Goal: Task Accomplishment & Management: Complete application form

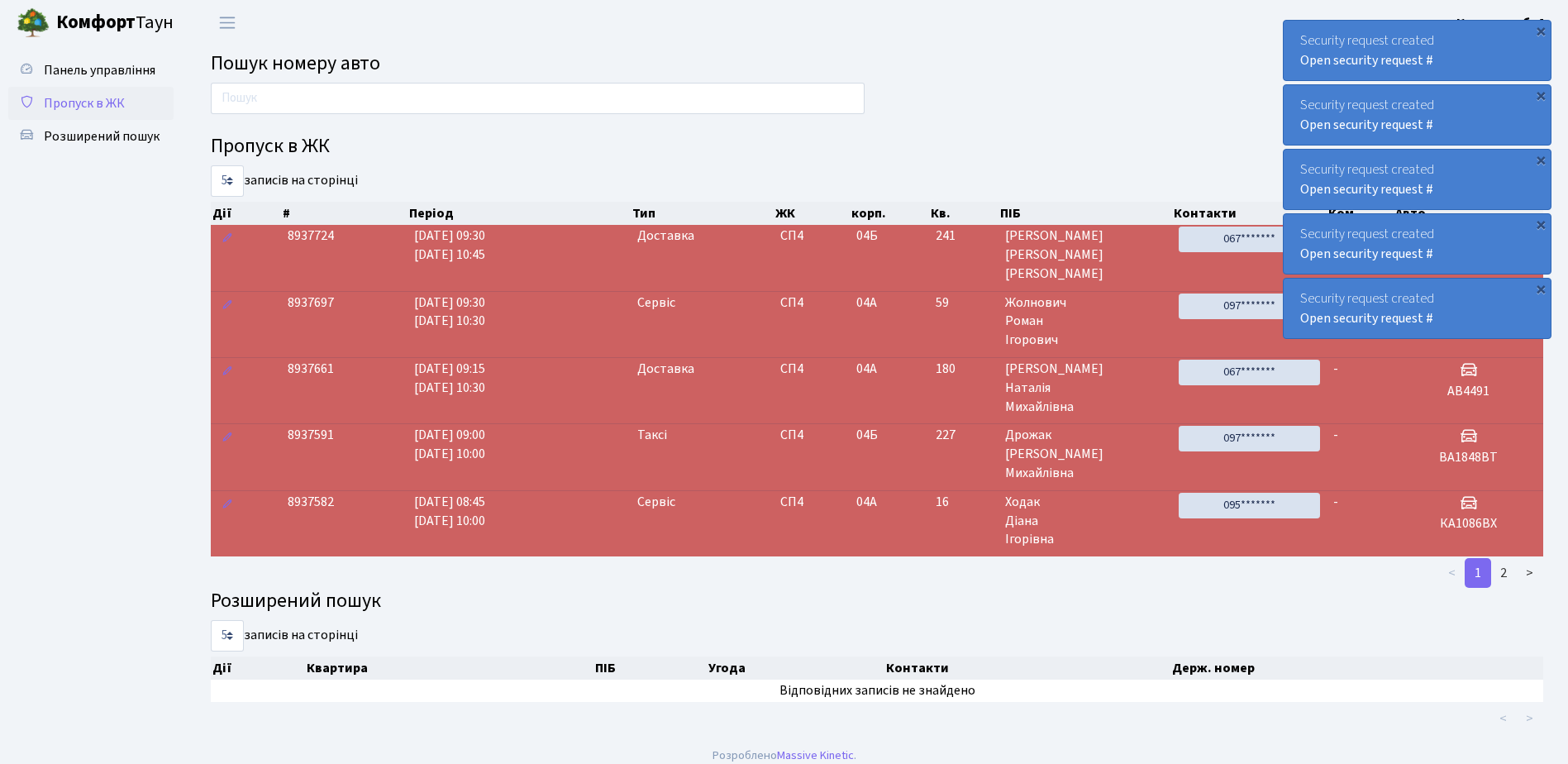
click at [102, 105] on span "Пропуск в ЖК" at bounding box center [84, 104] width 81 height 18
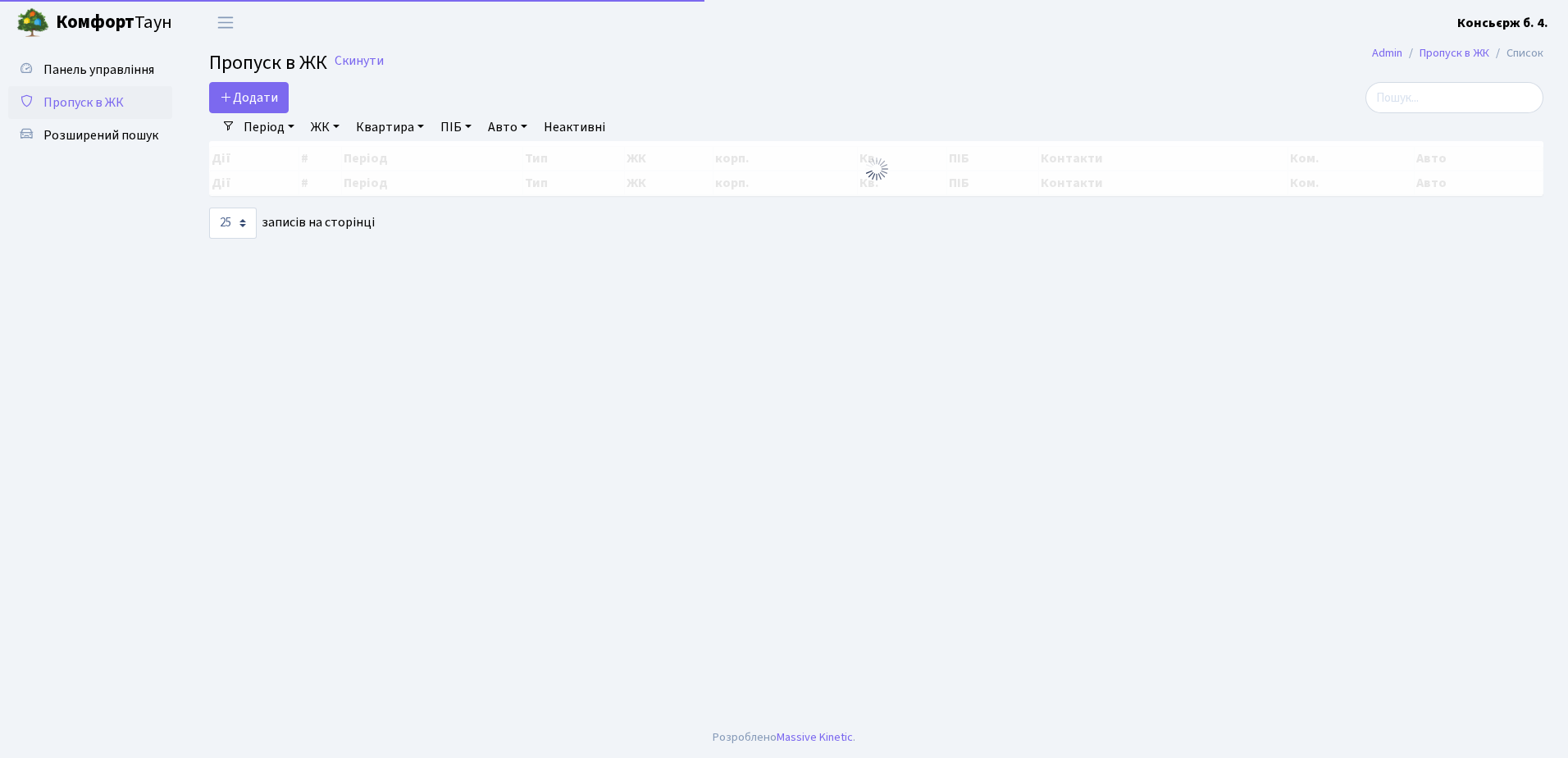
select select "25"
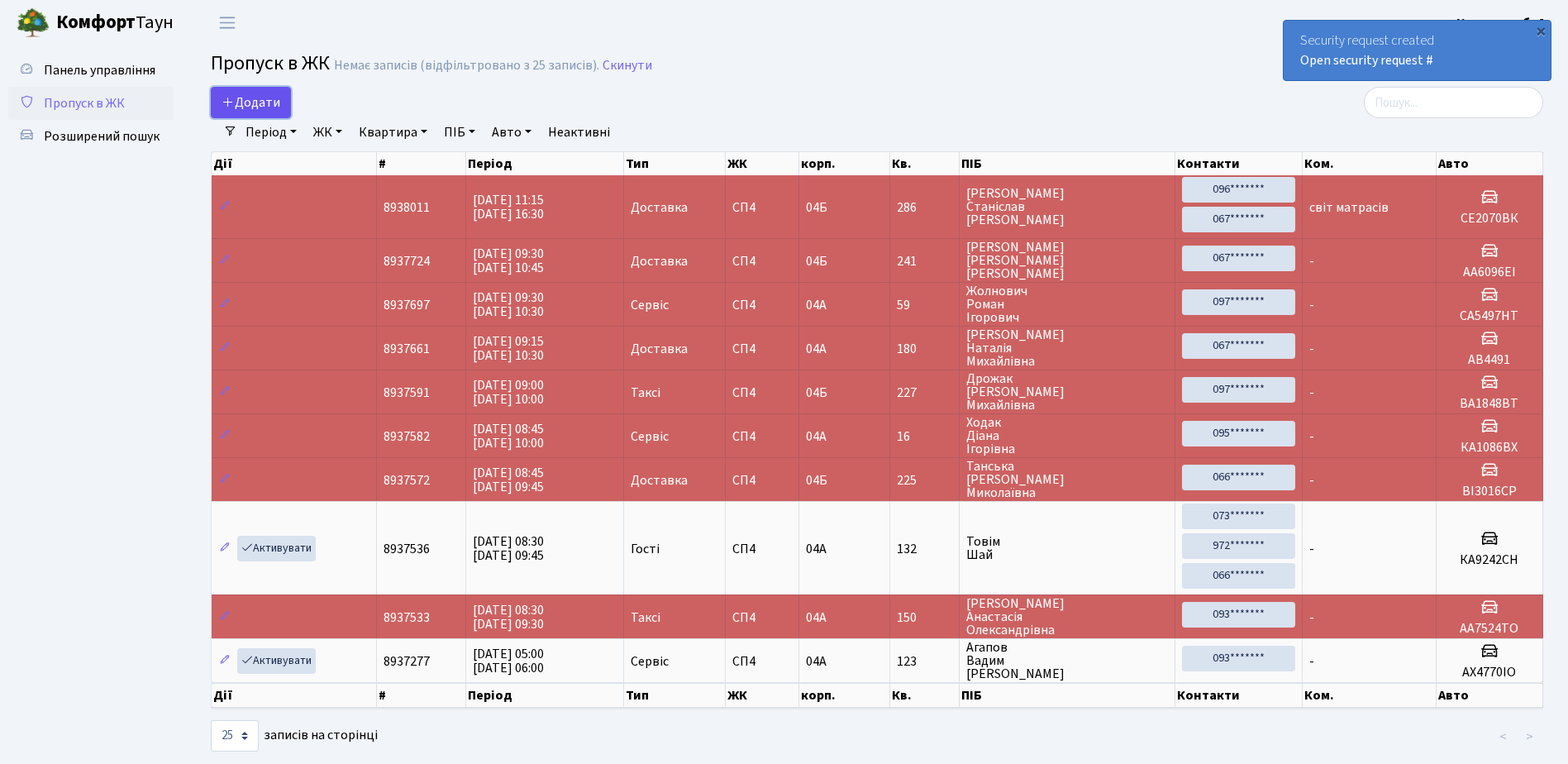
click at [249, 100] on span "Додати" at bounding box center [251, 103] width 59 height 18
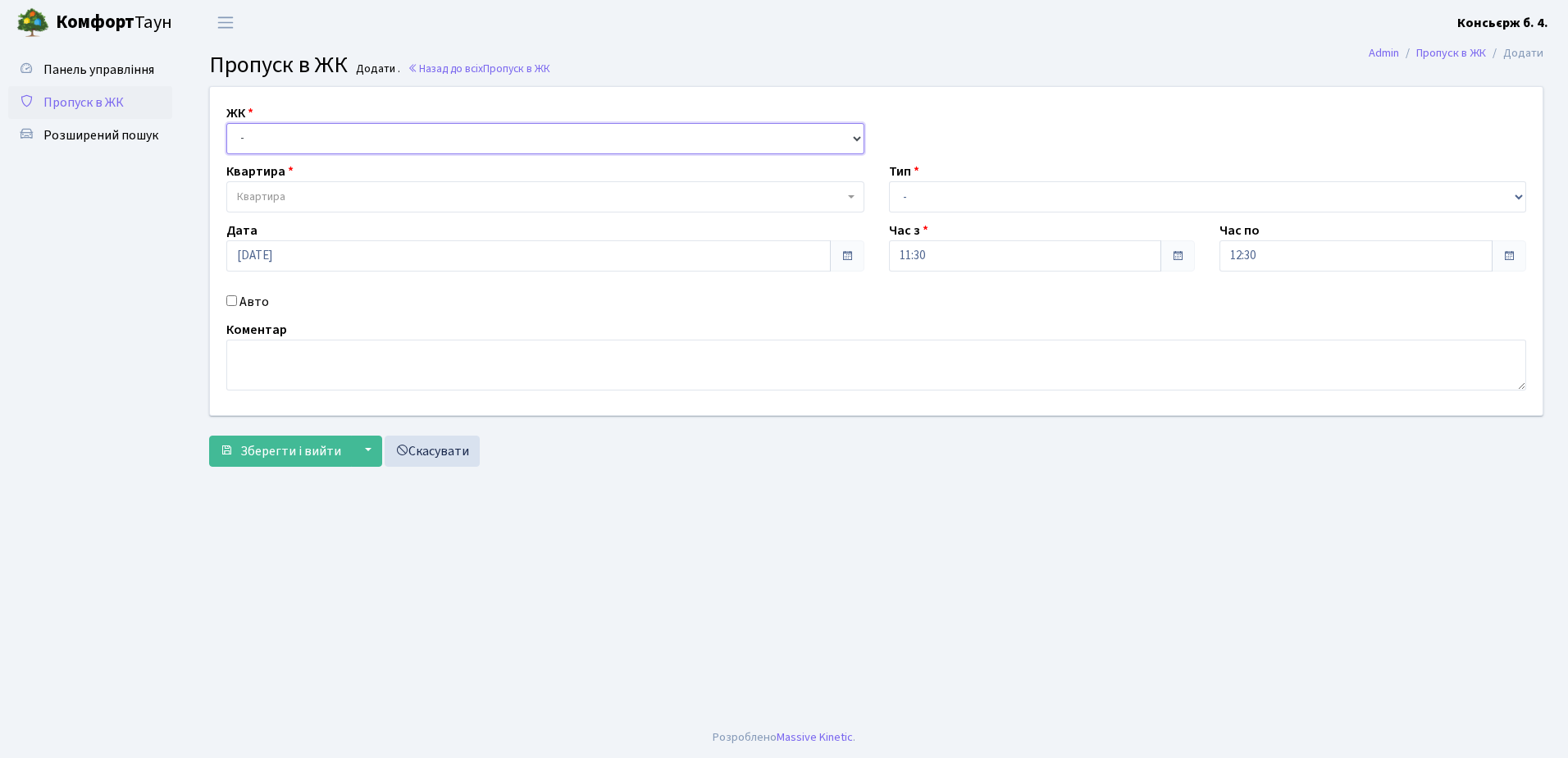
click at [255, 134] on select "- СП4, Столичне шосе, 5" at bounding box center [545, 139] width 638 height 32
select select "325"
click at [227, 123] on select "- СП4, Столичне шосе, 5" at bounding box center [545, 139] width 638 height 32
select select
click at [299, 196] on span "Квартира" at bounding box center [540, 197] width 607 height 17
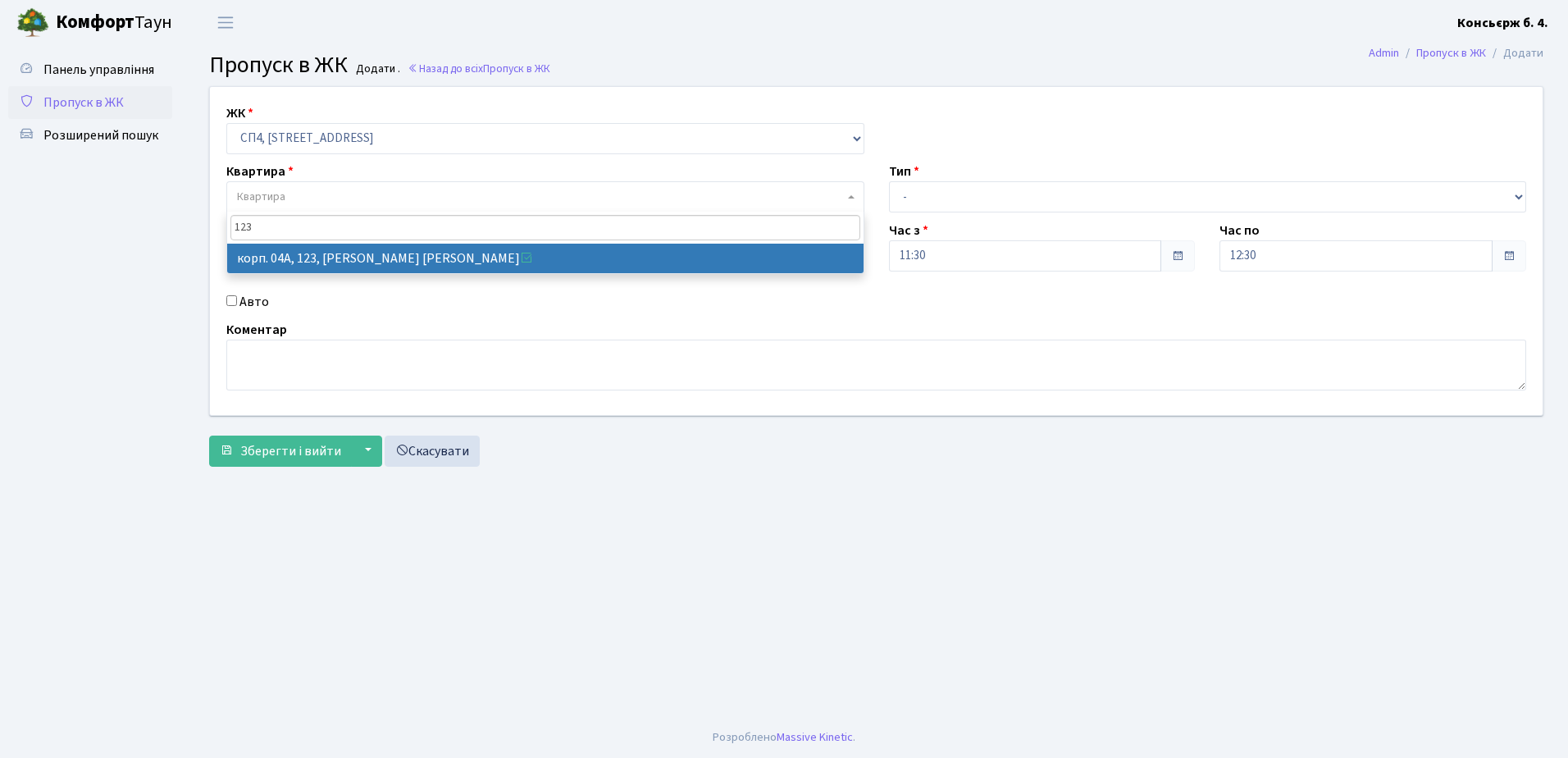
type input "123"
select select "21151"
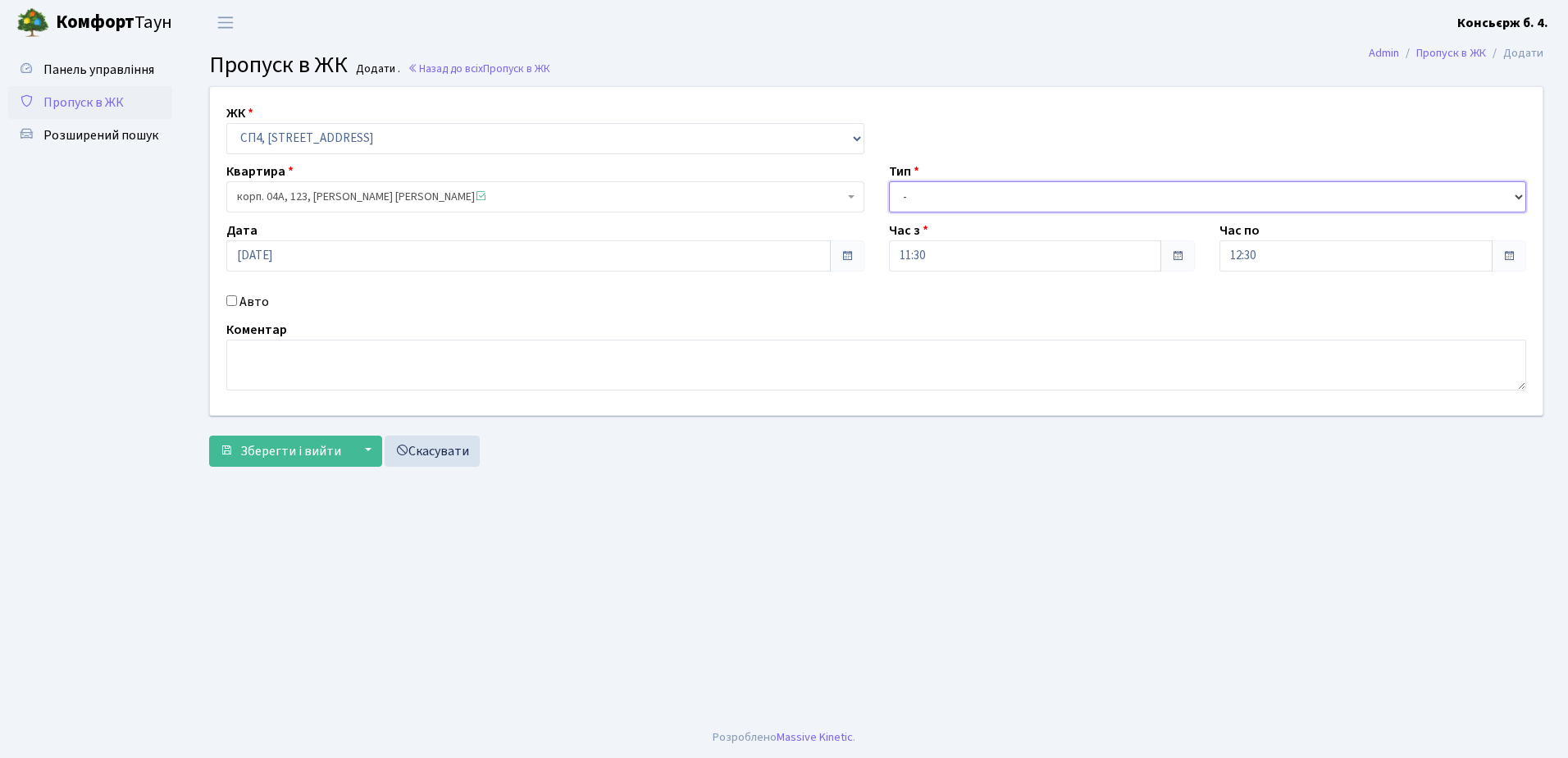
click at [907, 193] on select "- Доставка Таксі Гості Сервіс" at bounding box center [1208, 197] width 638 height 32
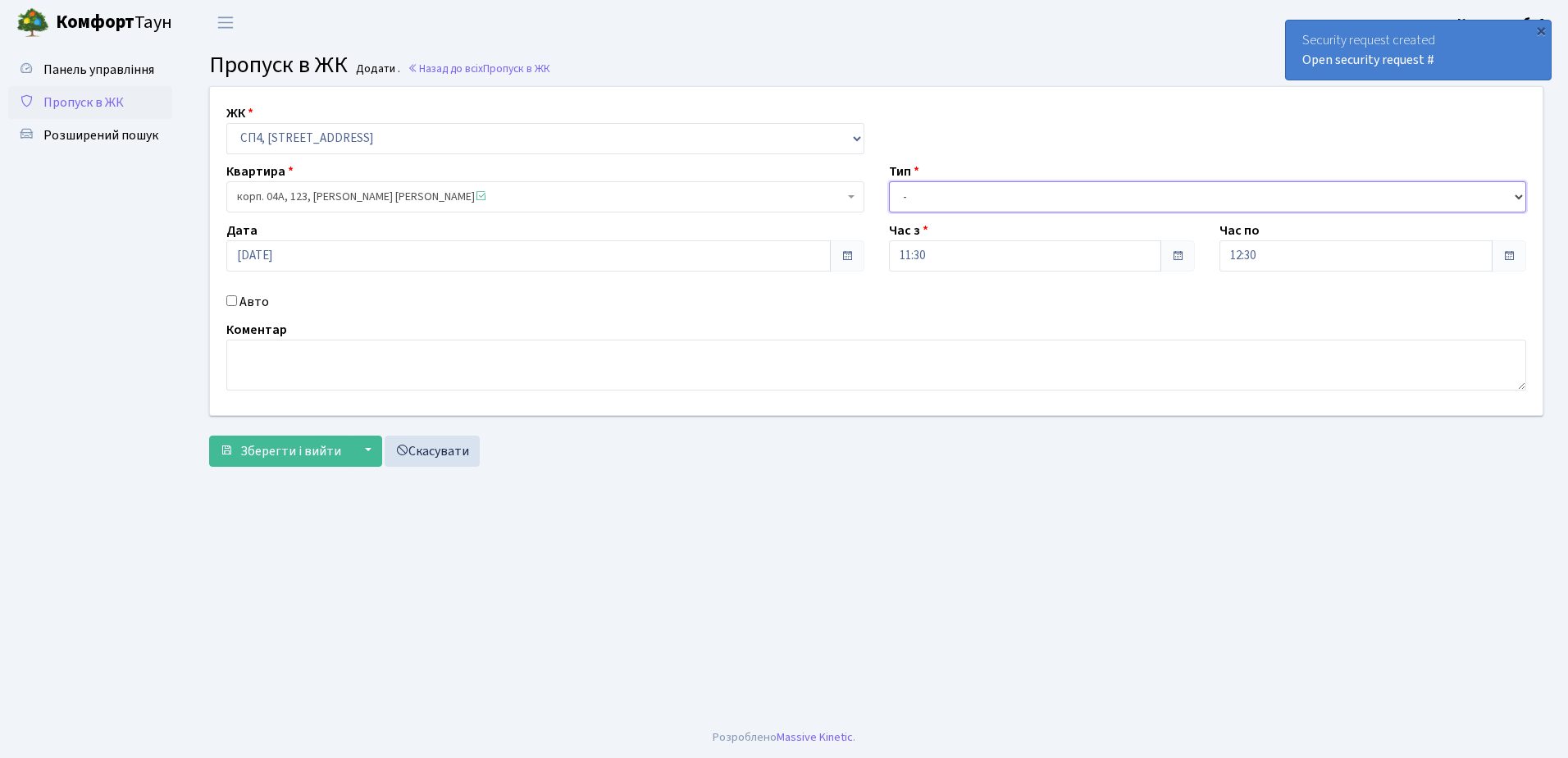
select select "1"
click at [889, 181] on select "- Доставка Таксі Гості Сервіс" at bounding box center [1208, 197] width 638 height 32
click at [228, 300] on input "Авто" at bounding box center [232, 301] width 11 height 11
checkbox input "true"
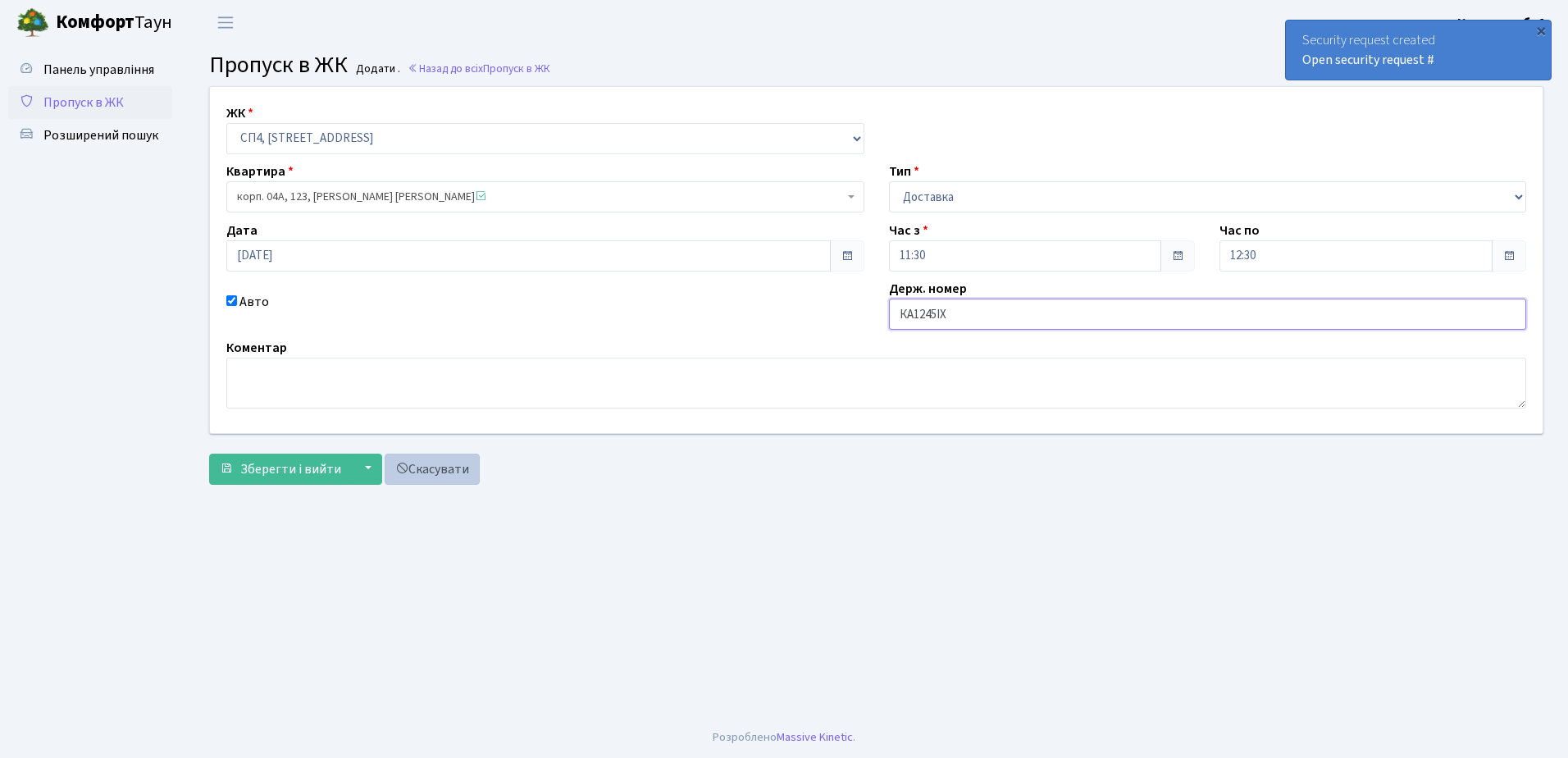
type input "КА1245ІХ"
click at [442, 468] on link "Скасувати" at bounding box center [432, 469] width 95 height 32
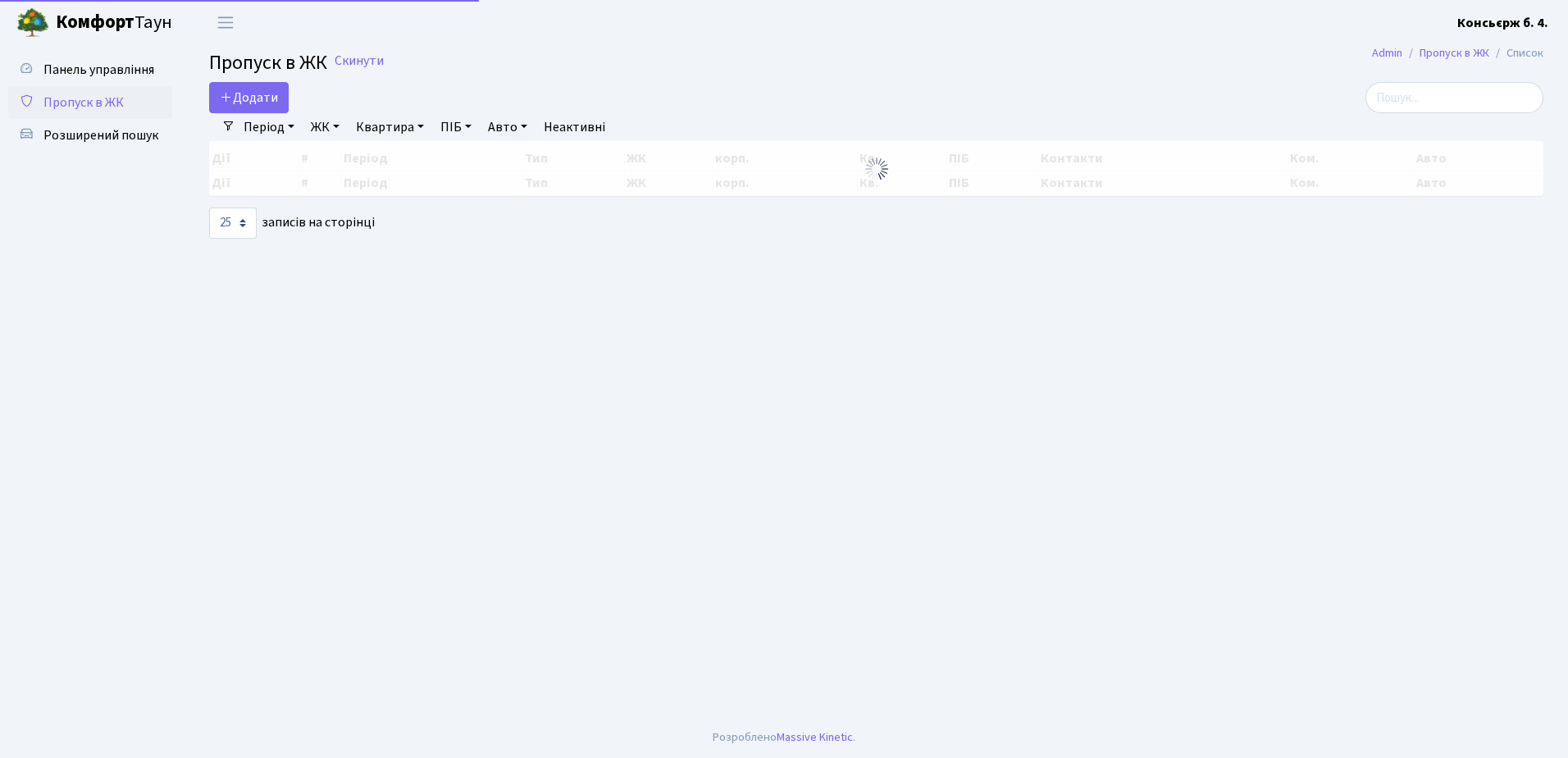
select select "25"
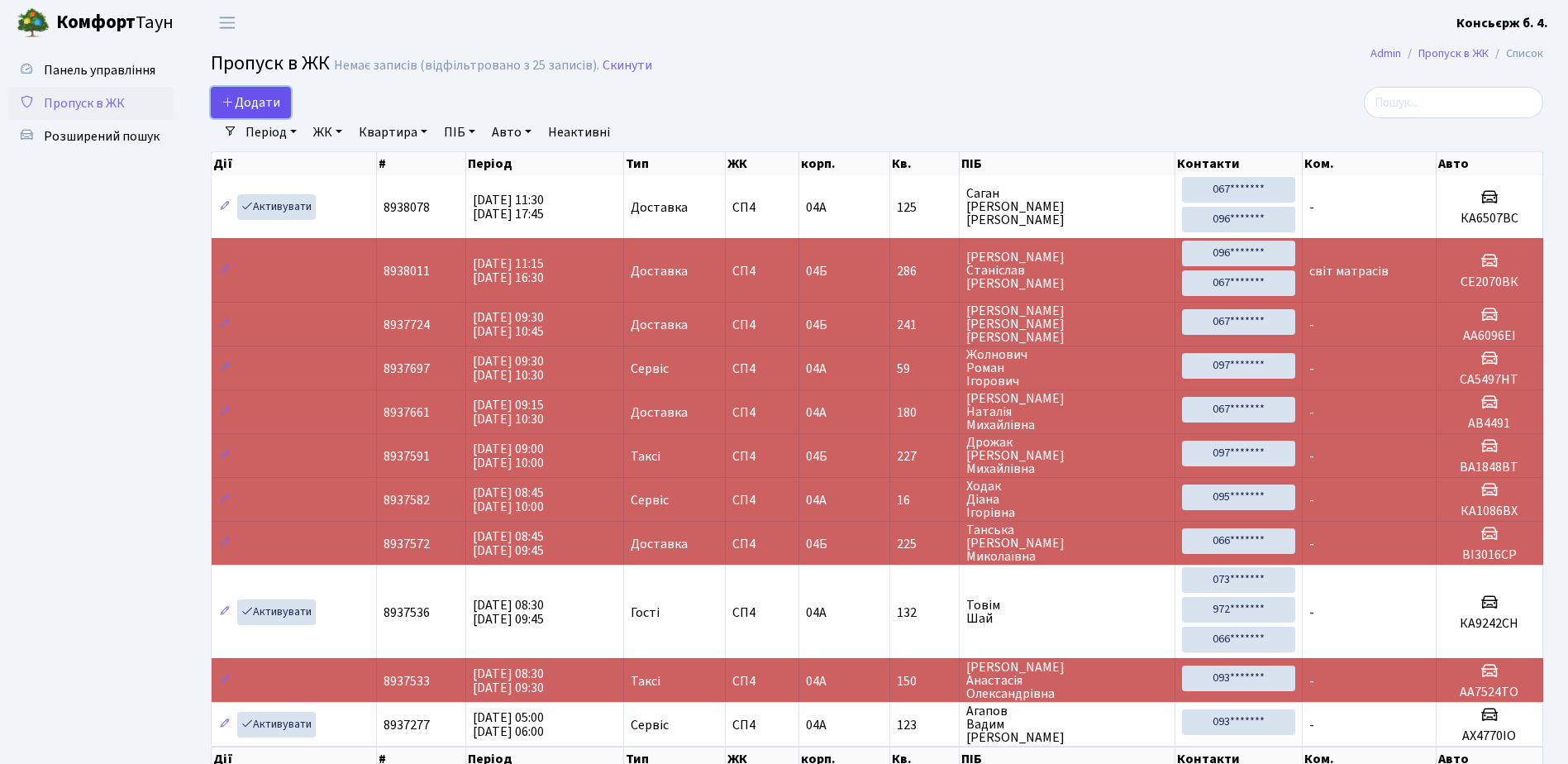
click at [250, 105] on span "Додати" at bounding box center [251, 103] width 59 height 18
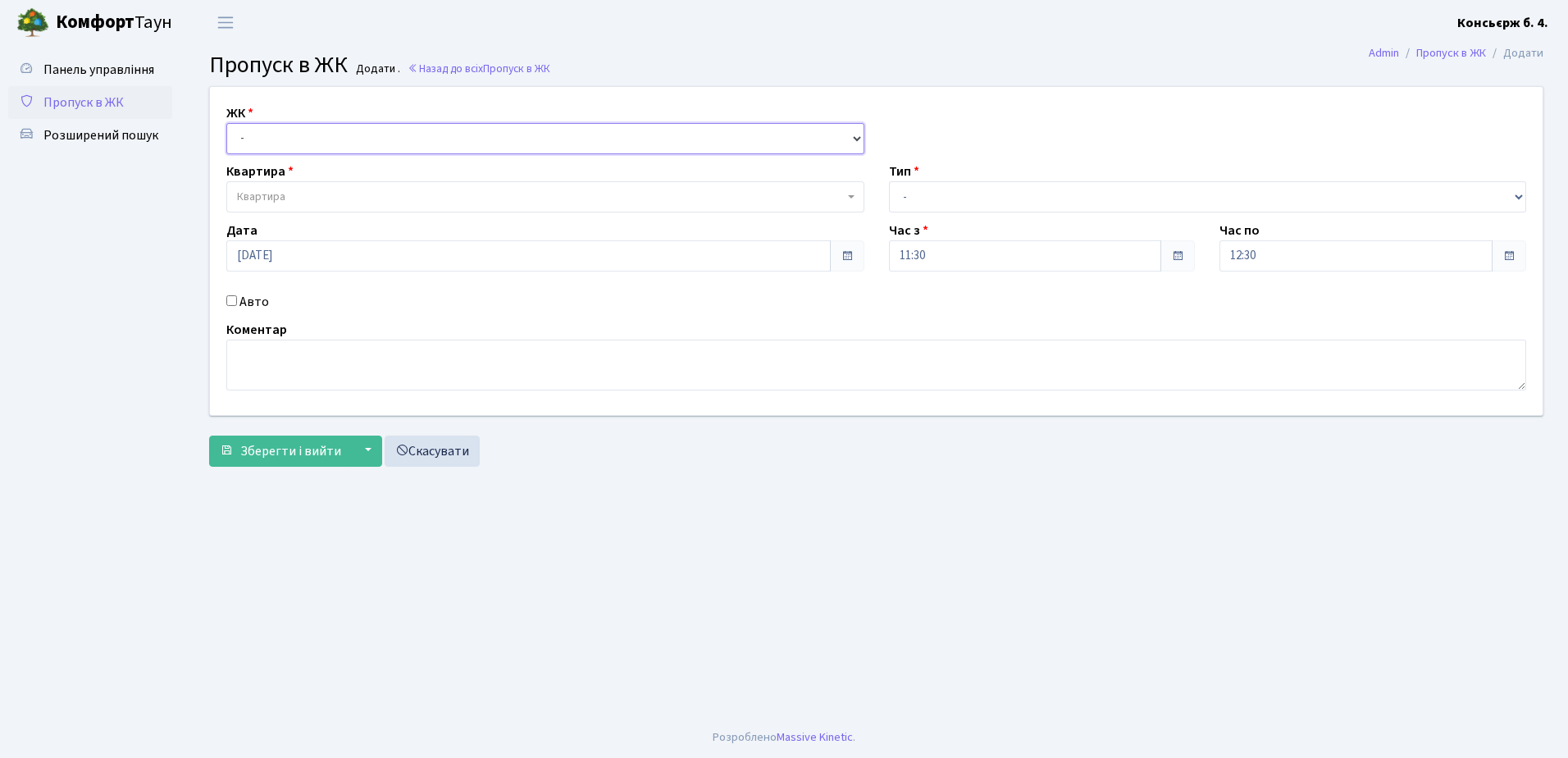
click at [278, 138] on select "- [STREET_ADDRESS]" at bounding box center [545, 139] width 638 height 32
select select "325"
click at [227, 123] on select "- СП4, Столичне шосе, 5" at bounding box center [545, 139] width 638 height 32
select select
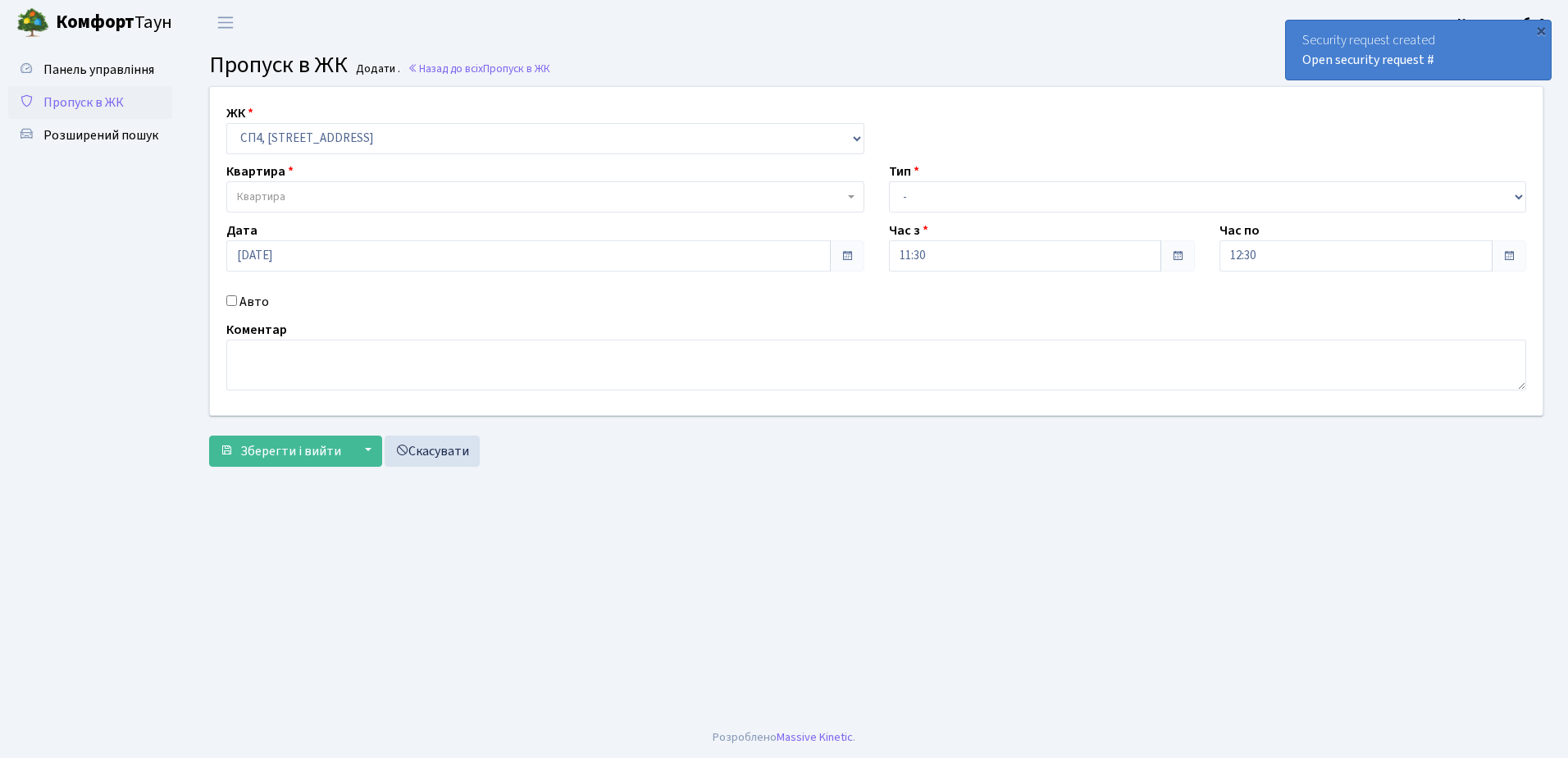
click at [271, 198] on span "Квартира" at bounding box center [261, 197] width 48 height 17
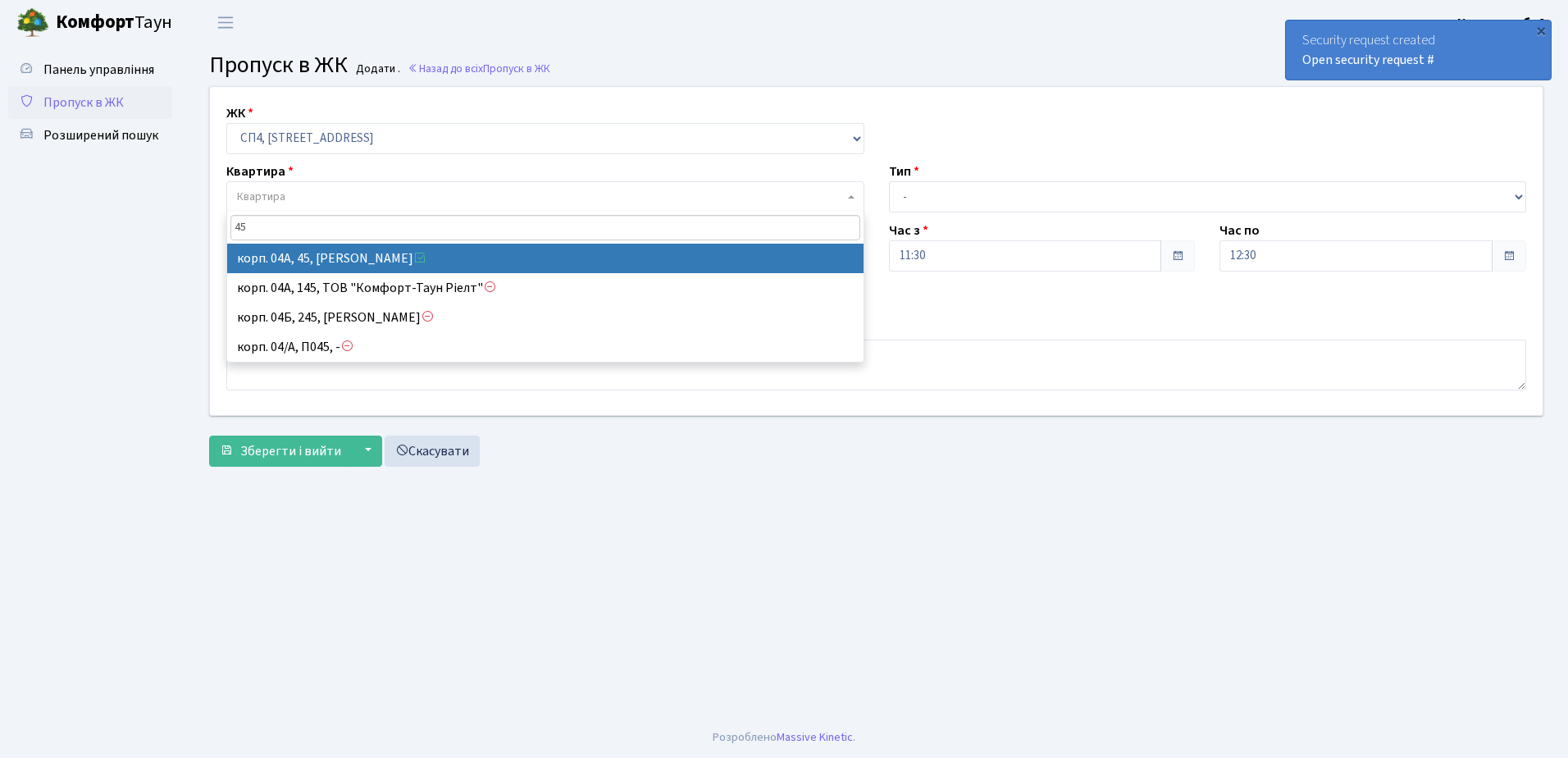
type input "45"
select select "21073"
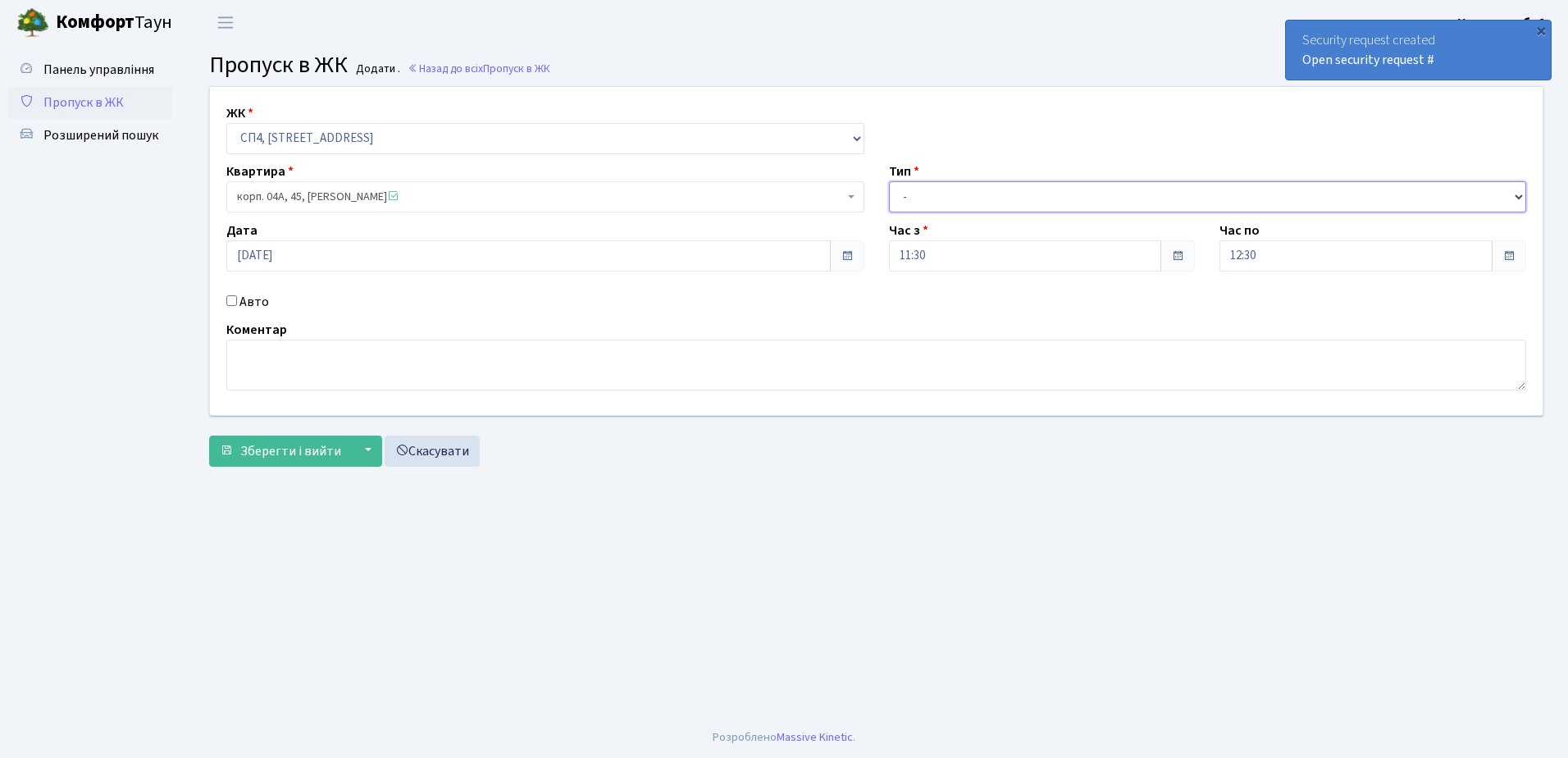
click at [916, 194] on select "- Доставка Таксі Гості Сервіс" at bounding box center [1208, 197] width 638 height 32
select select "3"
click at [889, 181] on select "- Доставка Таксі Гості Сервіс" at bounding box center [1208, 197] width 638 height 32
click at [442, 443] on link "Скасувати" at bounding box center [432, 452] width 95 height 32
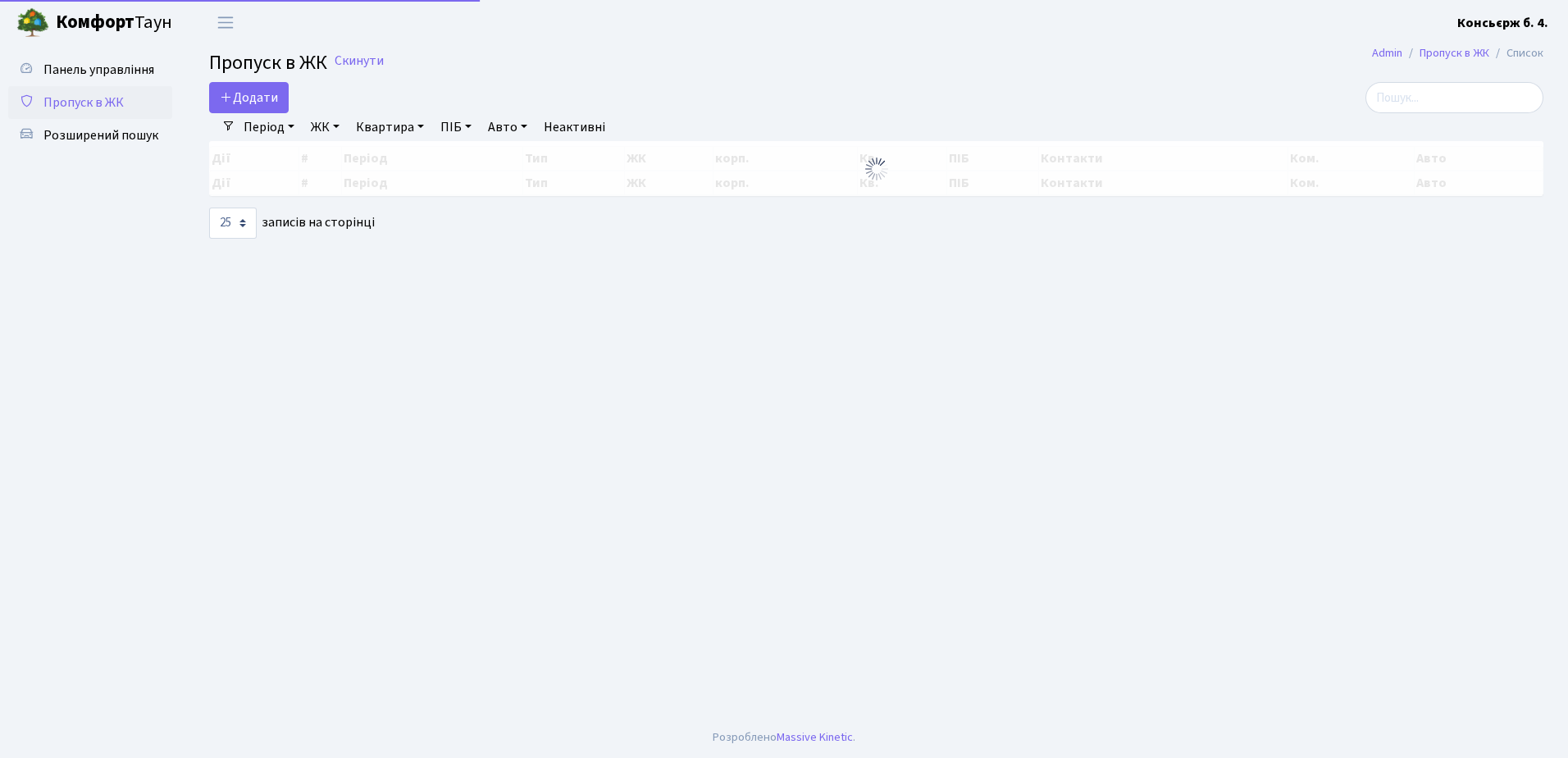
select select "25"
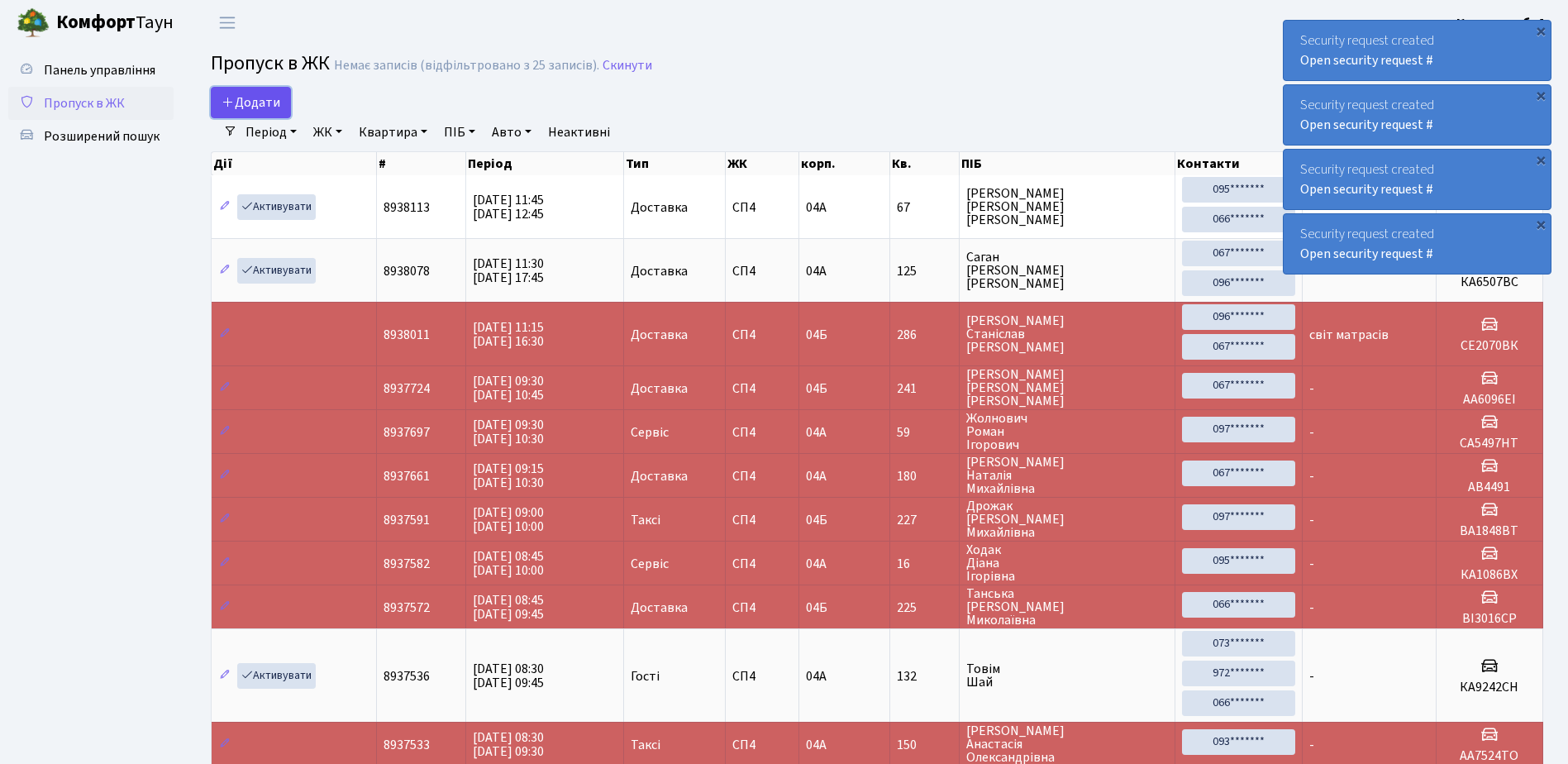
click at [241, 106] on span "Додати" at bounding box center [251, 103] width 59 height 18
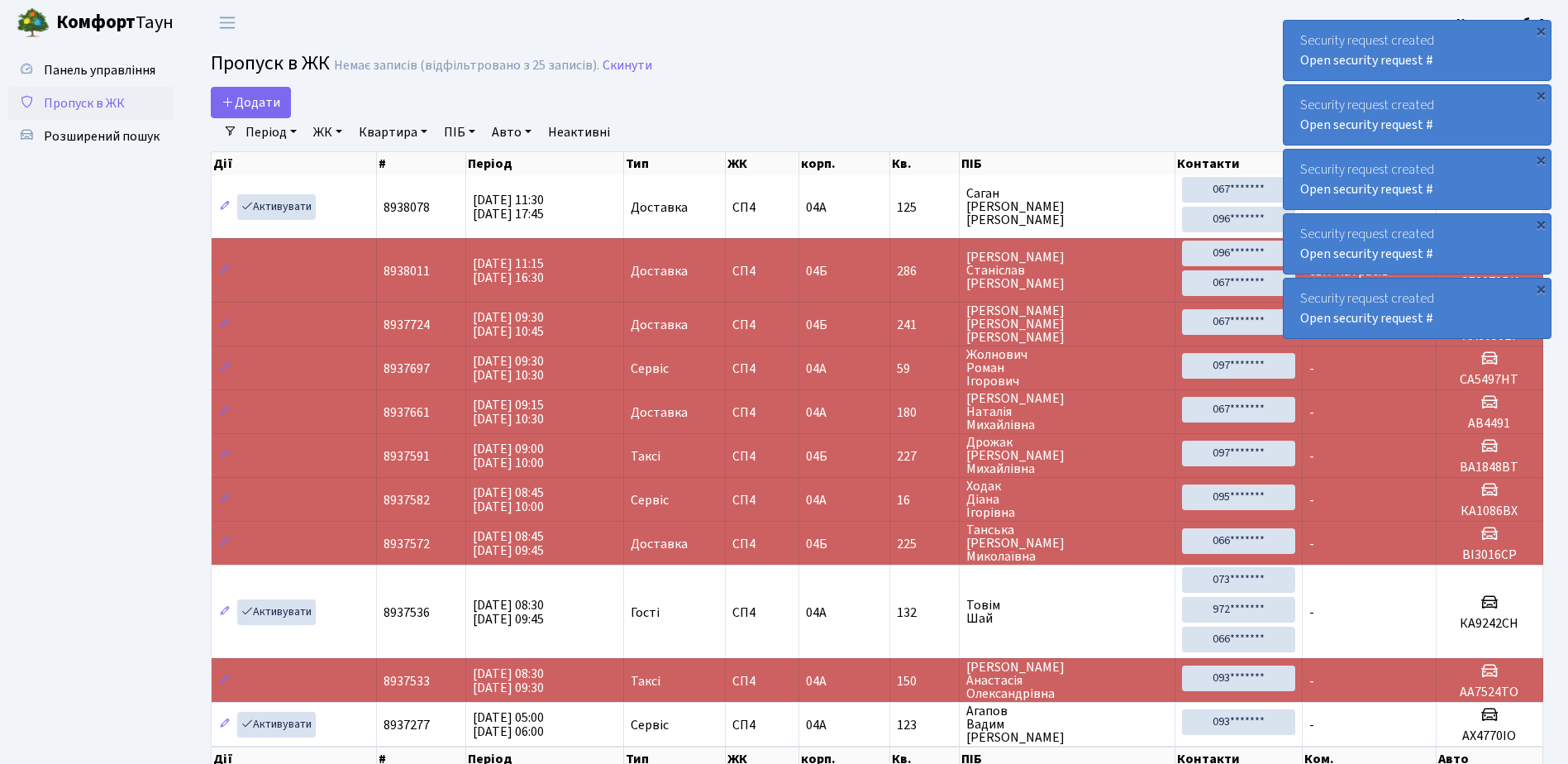
select select "25"
click at [235, 102] on span "Додати" at bounding box center [251, 103] width 59 height 18
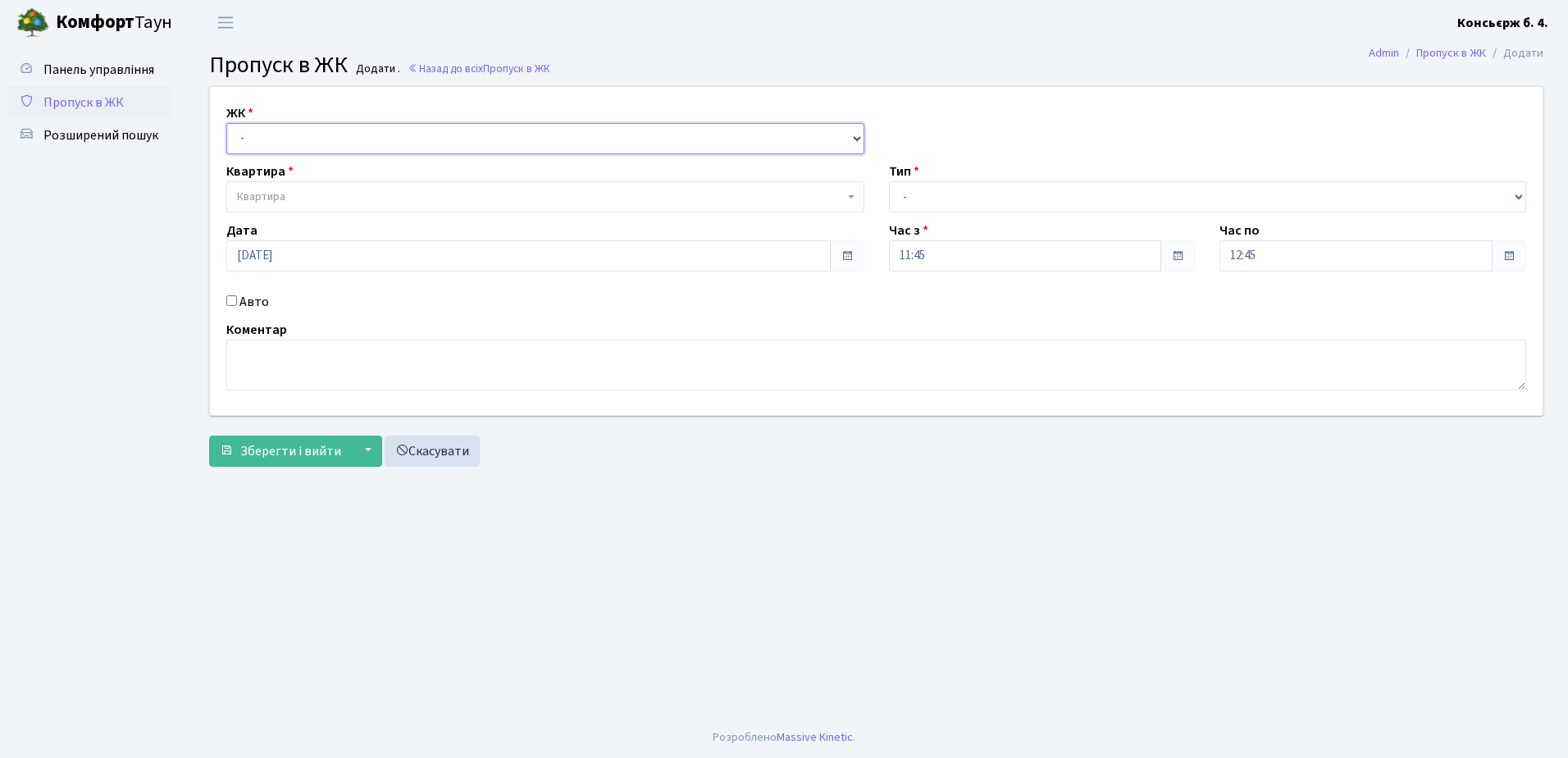
click at [250, 135] on select "- [STREET_ADDRESS]" at bounding box center [545, 139] width 638 height 32
select select "325"
click at [227, 123] on select "- СП4, Столичне шосе, 5" at bounding box center [545, 139] width 638 height 32
select select
drag, startPoint x: 258, startPoint y: 198, endPoint x: 303, endPoint y: 203, distance: 45.3
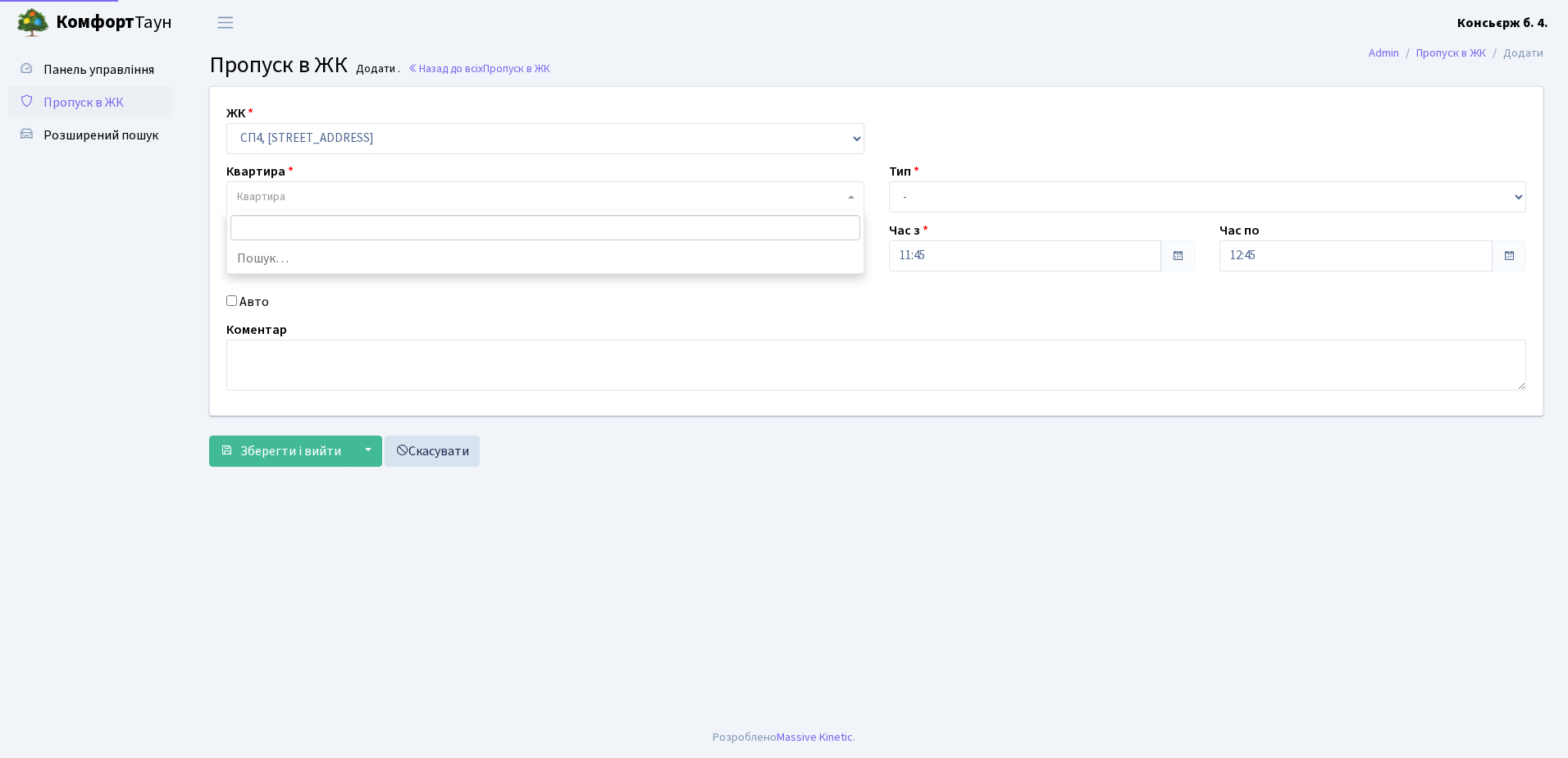
click at [259, 198] on span "Квартира" at bounding box center [261, 197] width 48 height 17
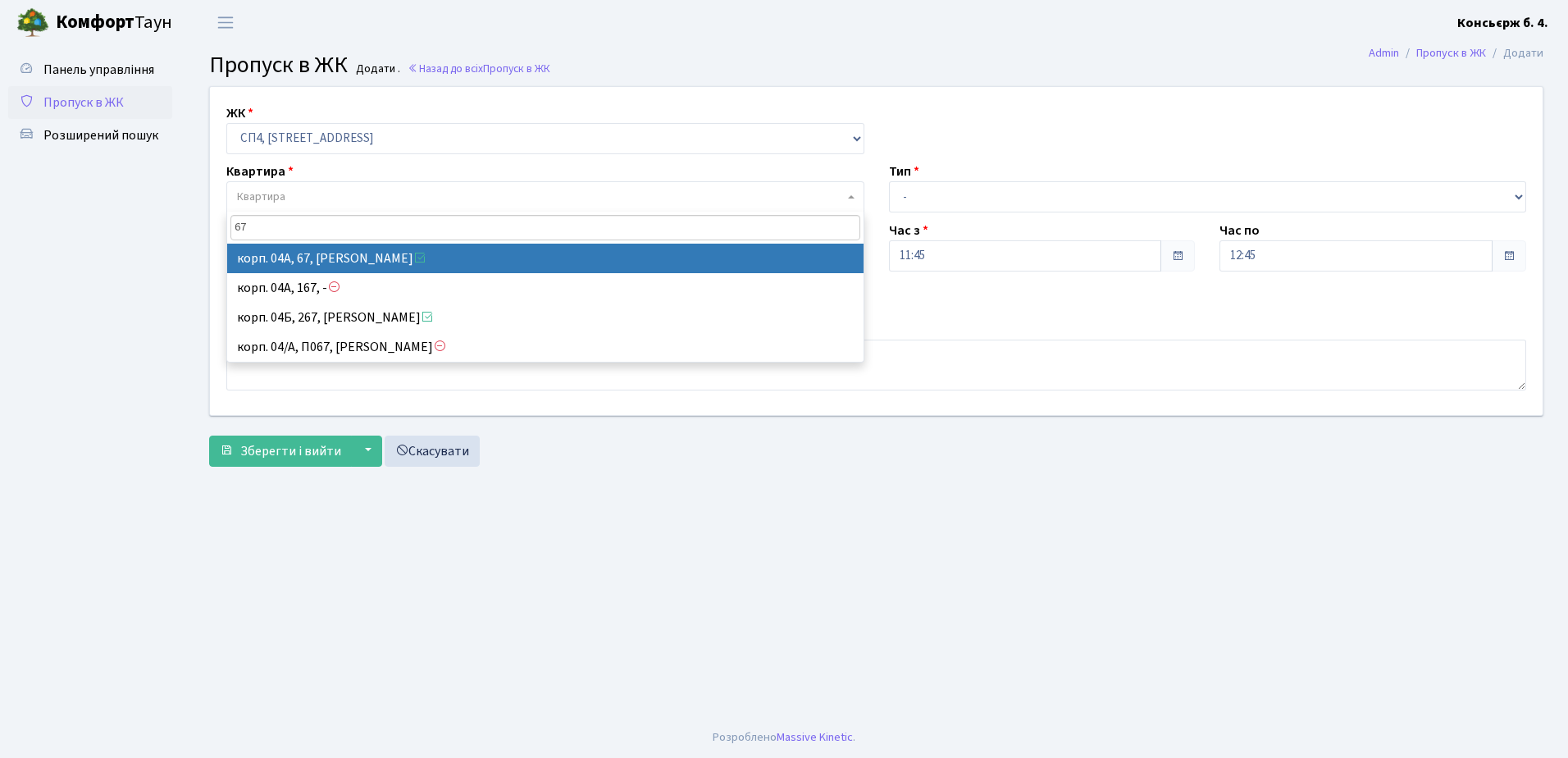
type input "67"
select select "21095"
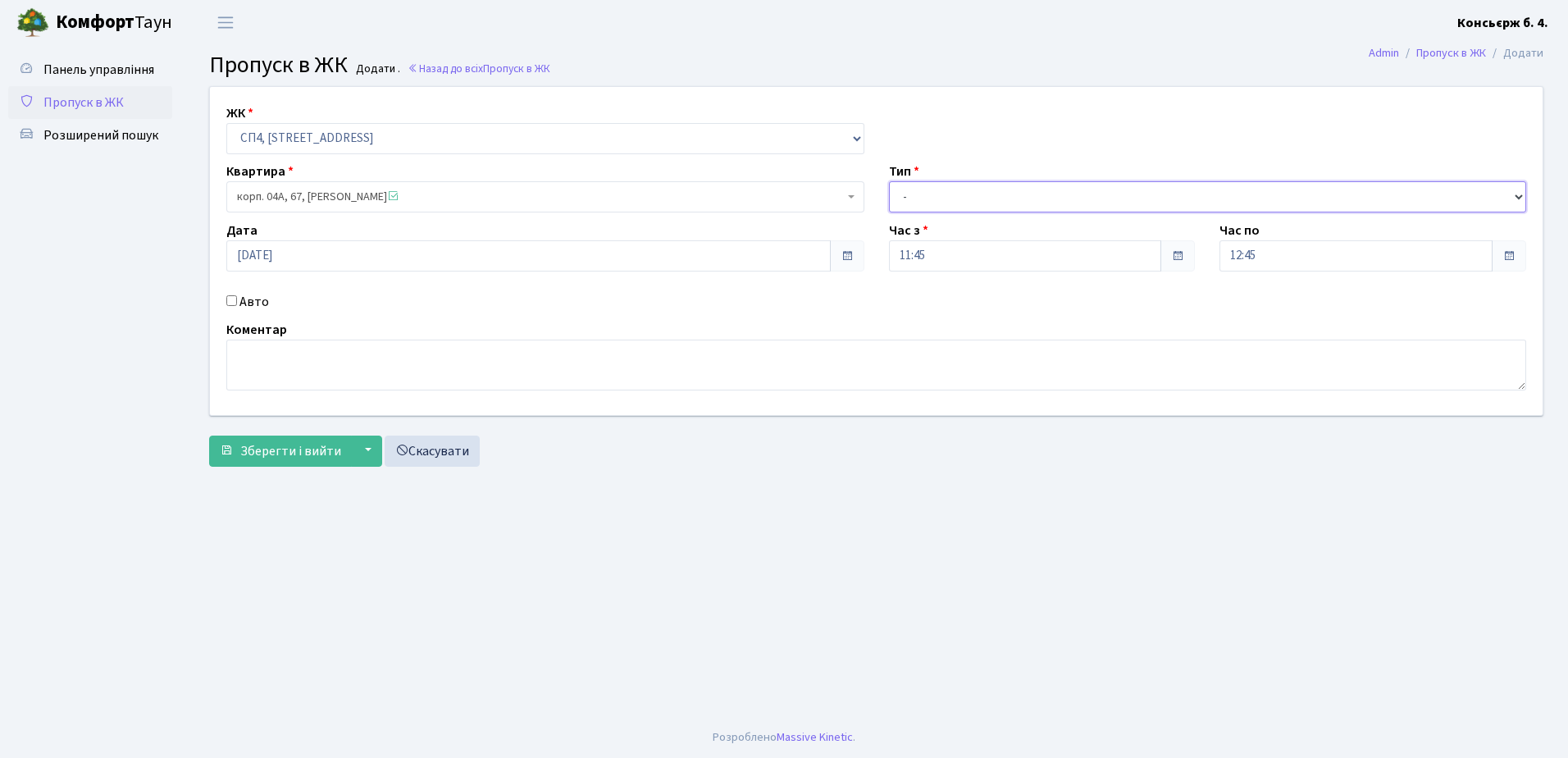
click at [918, 192] on select "- Доставка Таксі Гості Сервіс" at bounding box center [1208, 197] width 638 height 32
select select "1"
click at [889, 181] on select "- Доставка Таксі Гості Сервіс" at bounding box center [1208, 197] width 638 height 32
click at [228, 299] on input "Авто" at bounding box center [232, 301] width 11 height 11
checkbox input "true"
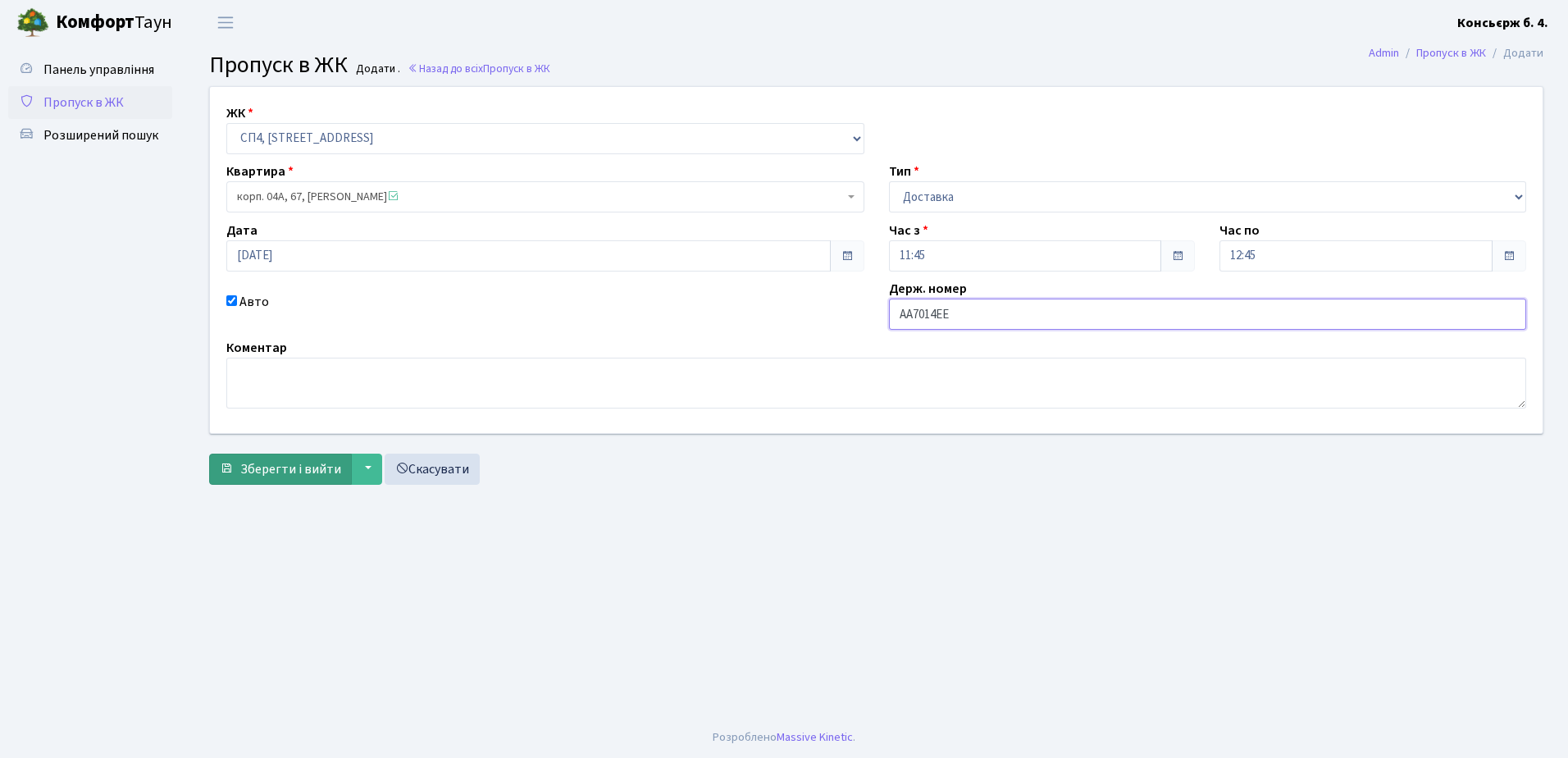
type input "АА7014ЕЕ"
click at [261, 472] on span "Зберегти і вийти" at bounding box center [291, 469] width 101 height 18
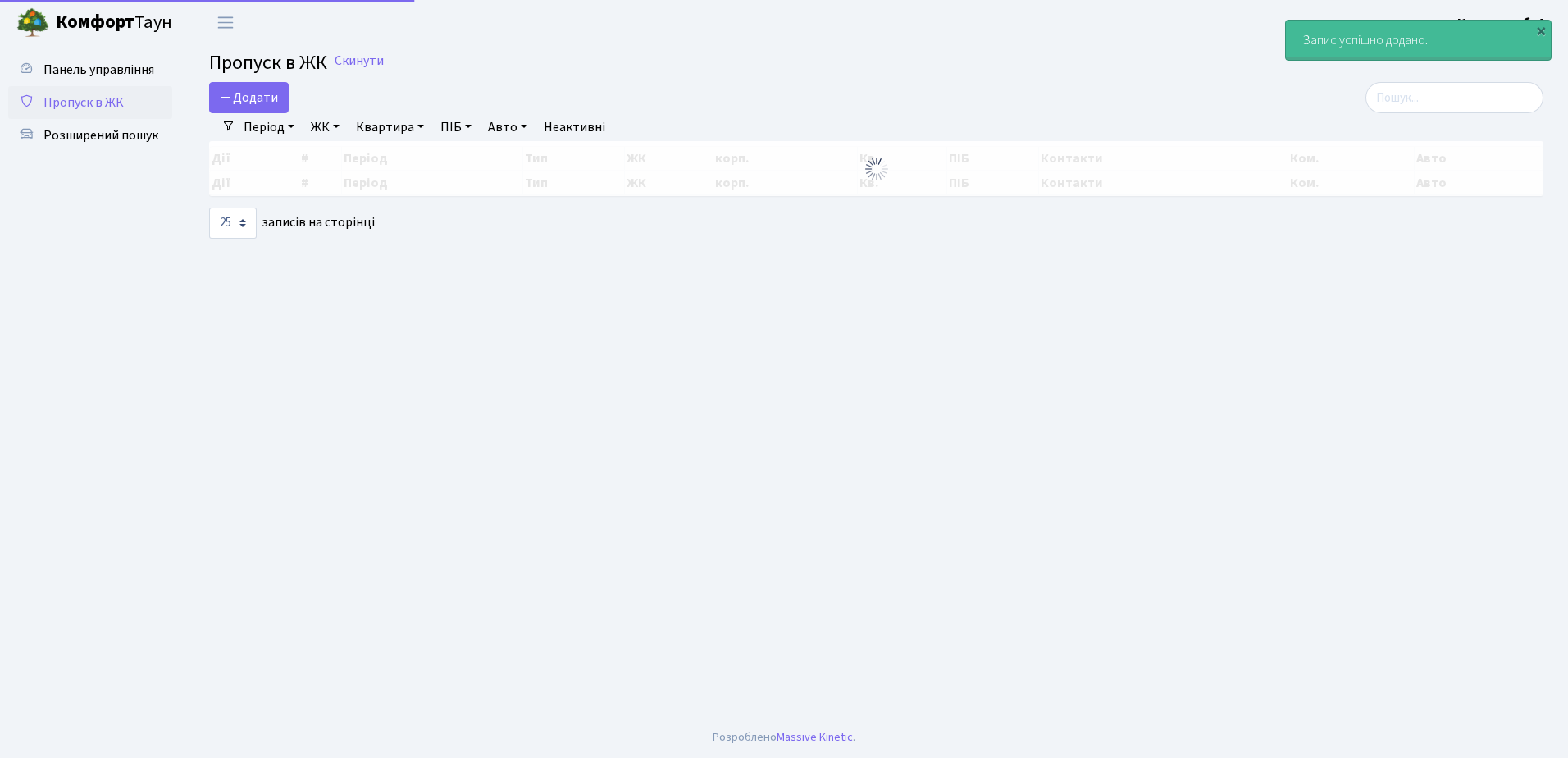
select select "25"
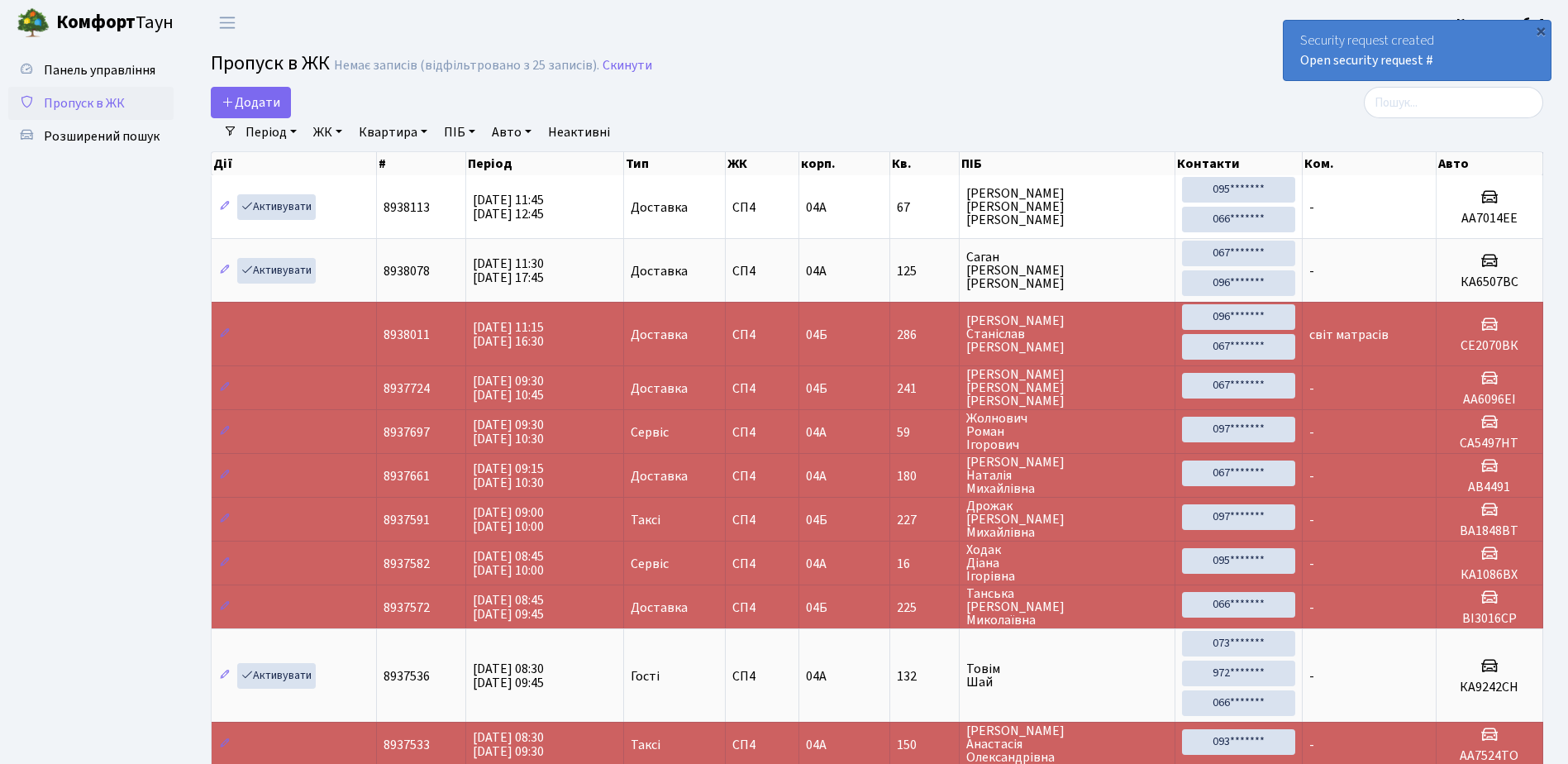
drag, startPoint x: 1412, startPoint y: 180, endPoint x: 1583, endPoint y: 306, distance: 212.4
click at [1568, 306] on html "Комфорт Таун Консьєрж б. 4. Мій обліковий запис Вийти Панель управління Пропуск…" at bounding box center [784, 461] width 1568 height 922
click at [79, 441] on ul "Панель управління Пропуск в ЖК Розширений пошук" at bounding box center [91, 463] width 166 height 818
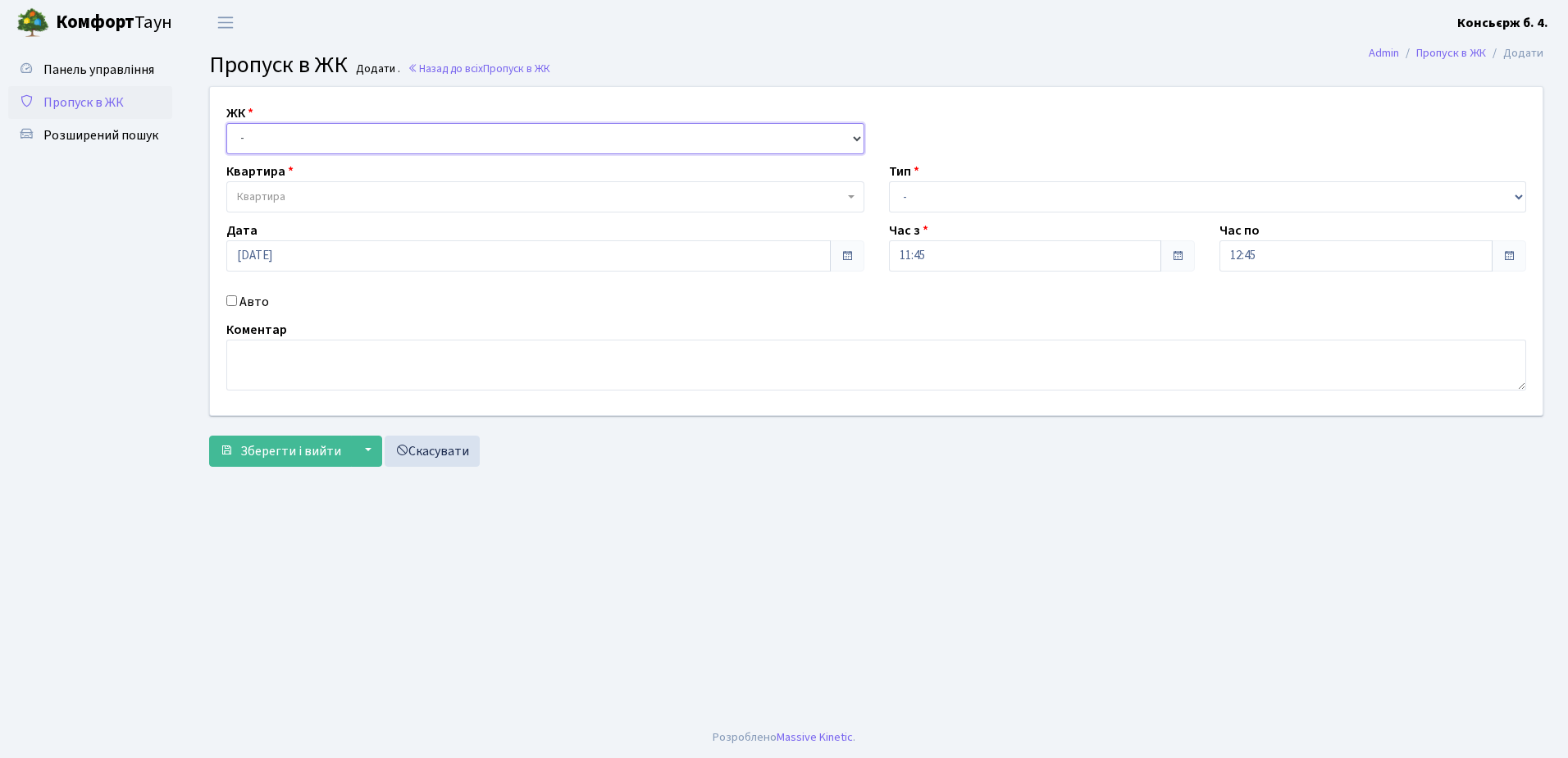
click at [247, 140] on select "- СП4, Столичне шосе, 5" at bounding box center [545, 139] width 638 height 32
select select "325"
click at [227, 123] on select "- СП4, Столичне шосе, 5" at bounding box center [545, 139] width 638 height 32
select select
click at [280, 193] on span "Квартира" at bounding box center [261, 197] width 48 height 17
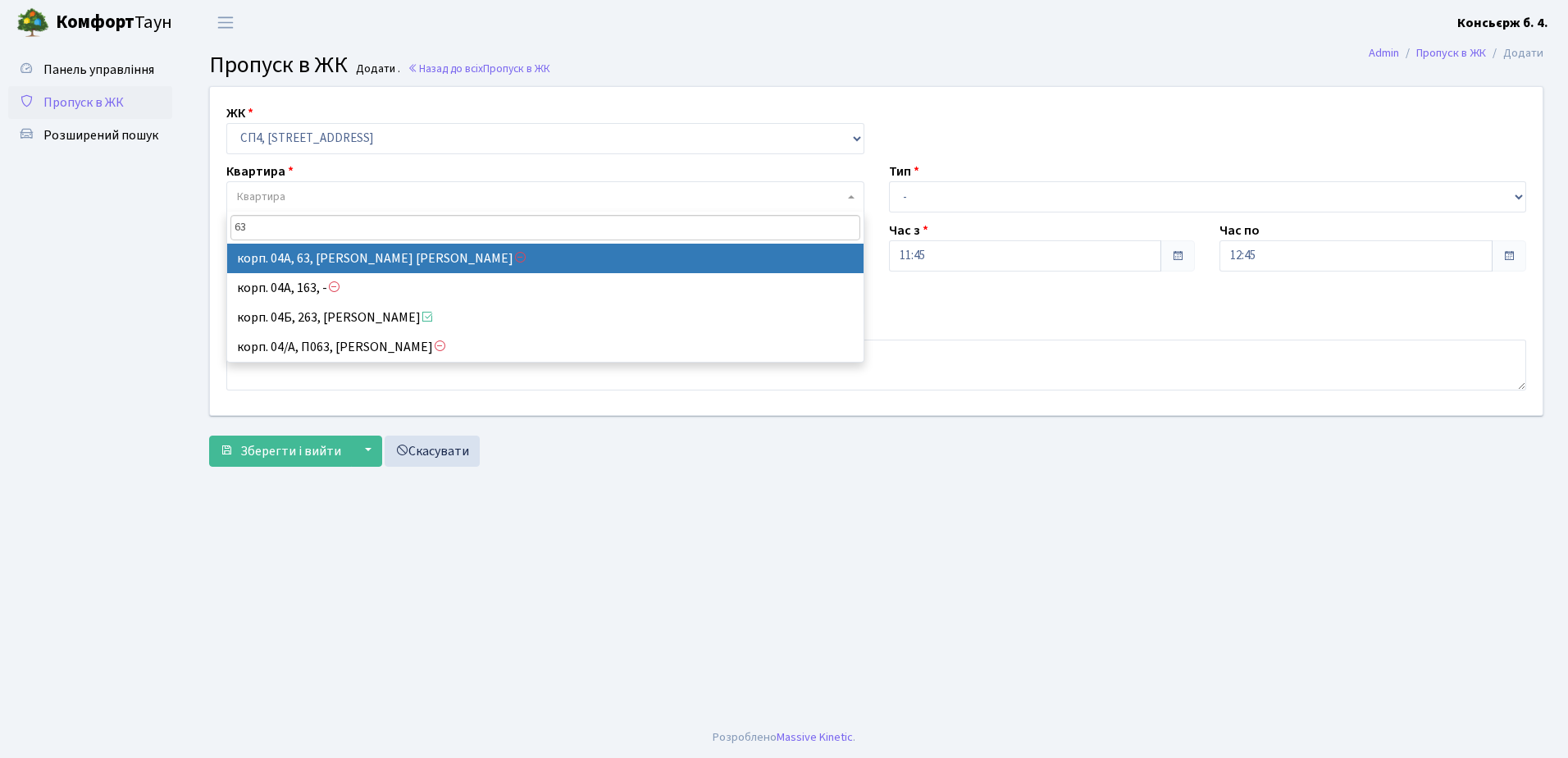
type input "63"
select select "21091"
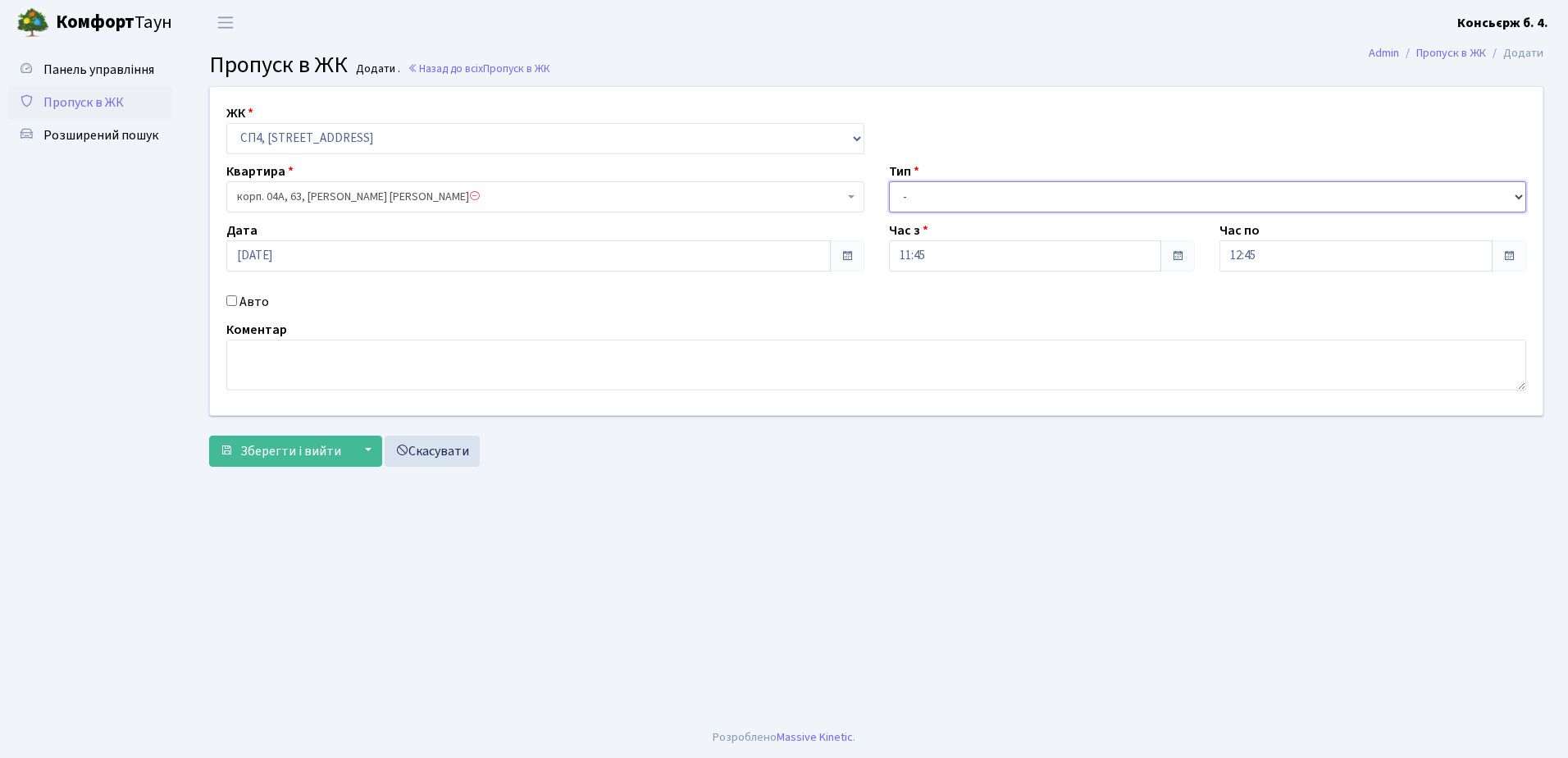
click at [1163, 208] on select "- Доставка Таксі Гості Сервіс" at bounding box center [1208, 197] width 638 height 32
select select "1"
click at [889, 181] on select "- Доставка Таксі Гості Сервіс" at bounding box center [1208, 197] width 638 height 32
click at [228, 297] on input "Авто" at bounding box center [232, 301] width 11 height 11
checkbox input "true"
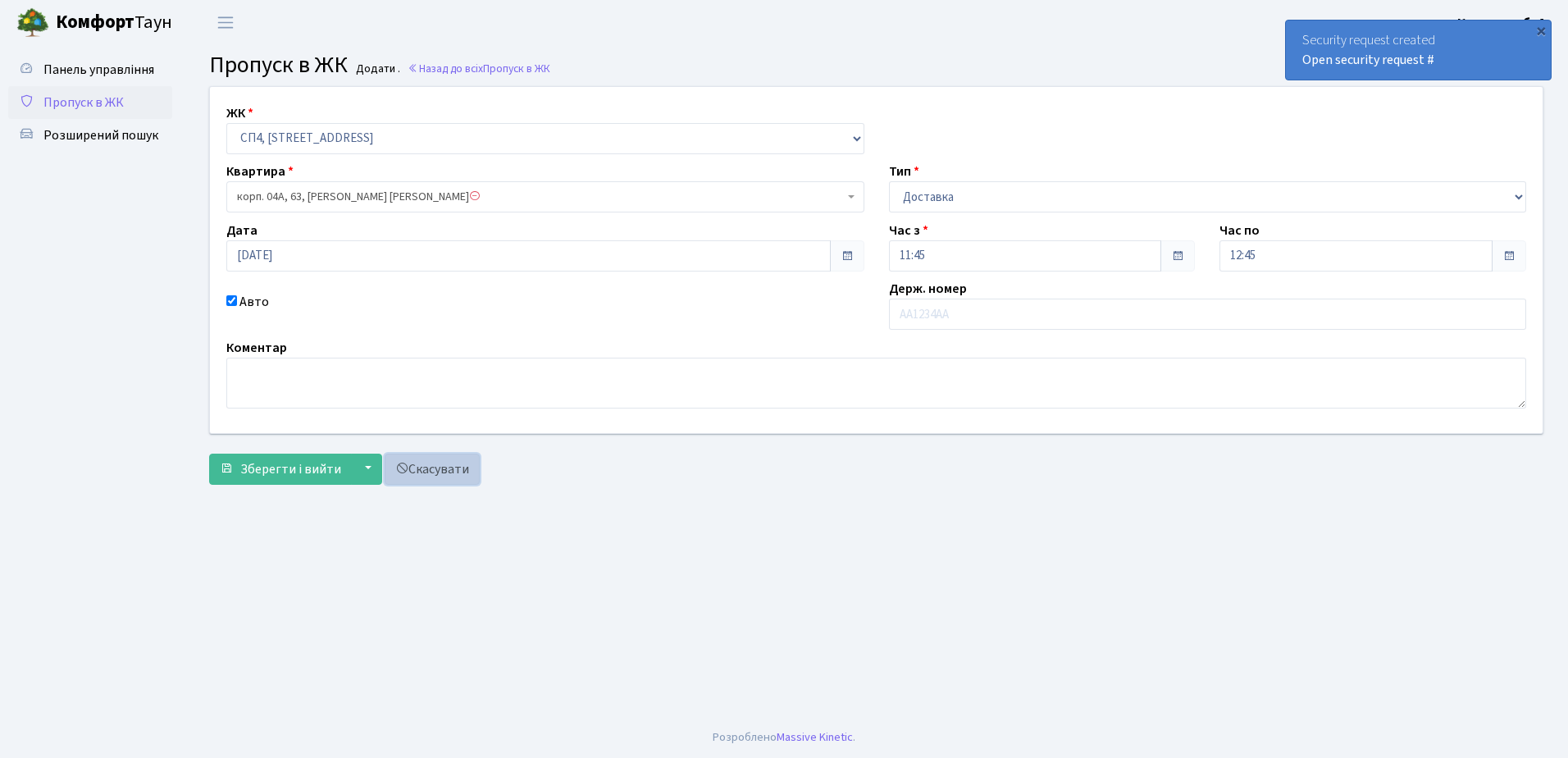
click at [396, 474] on span at bounding box center [402, 468] width 13 height 13
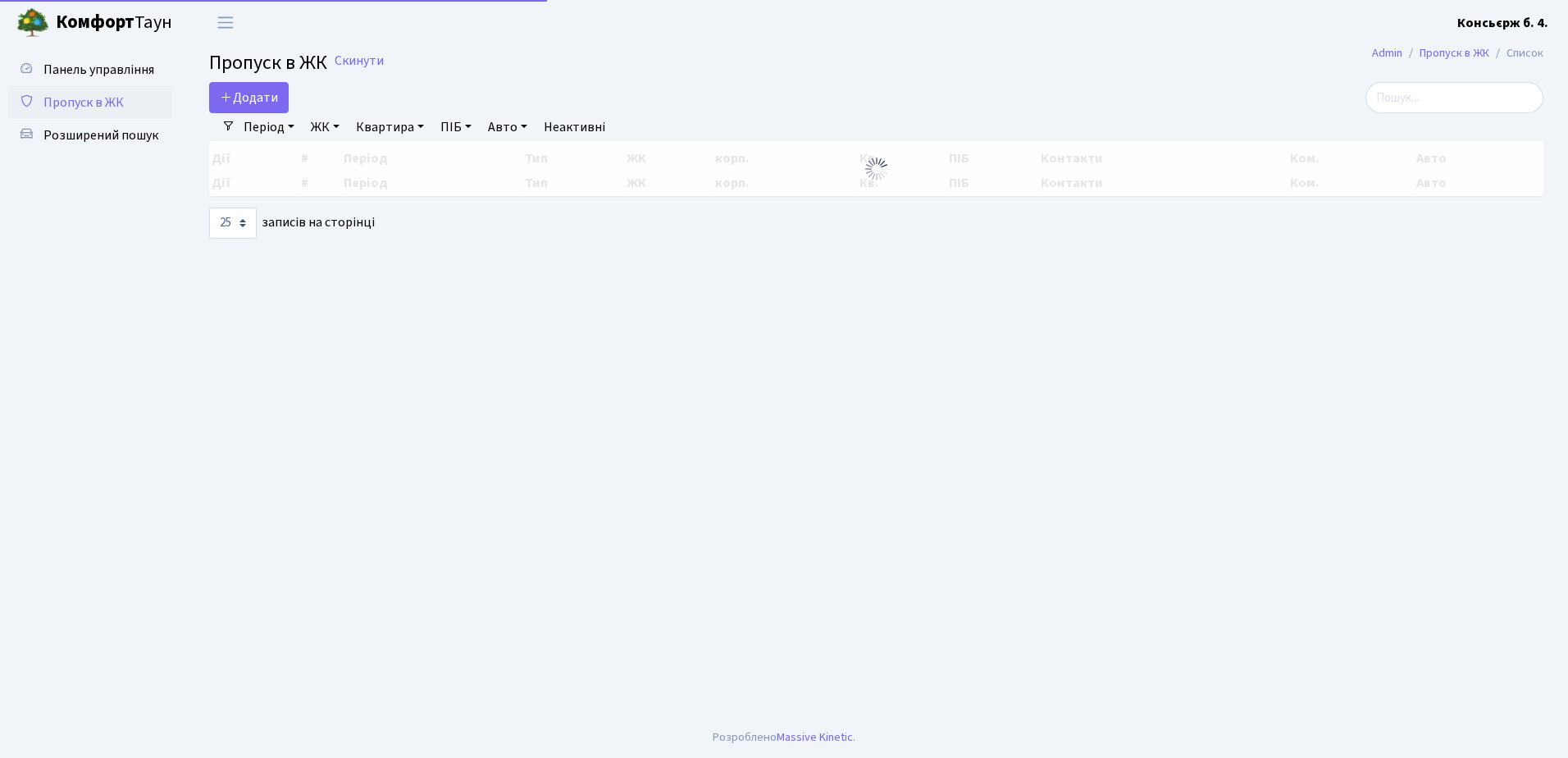
select select "25"
